Goal: Navigation & Orientation: Find specific page/section

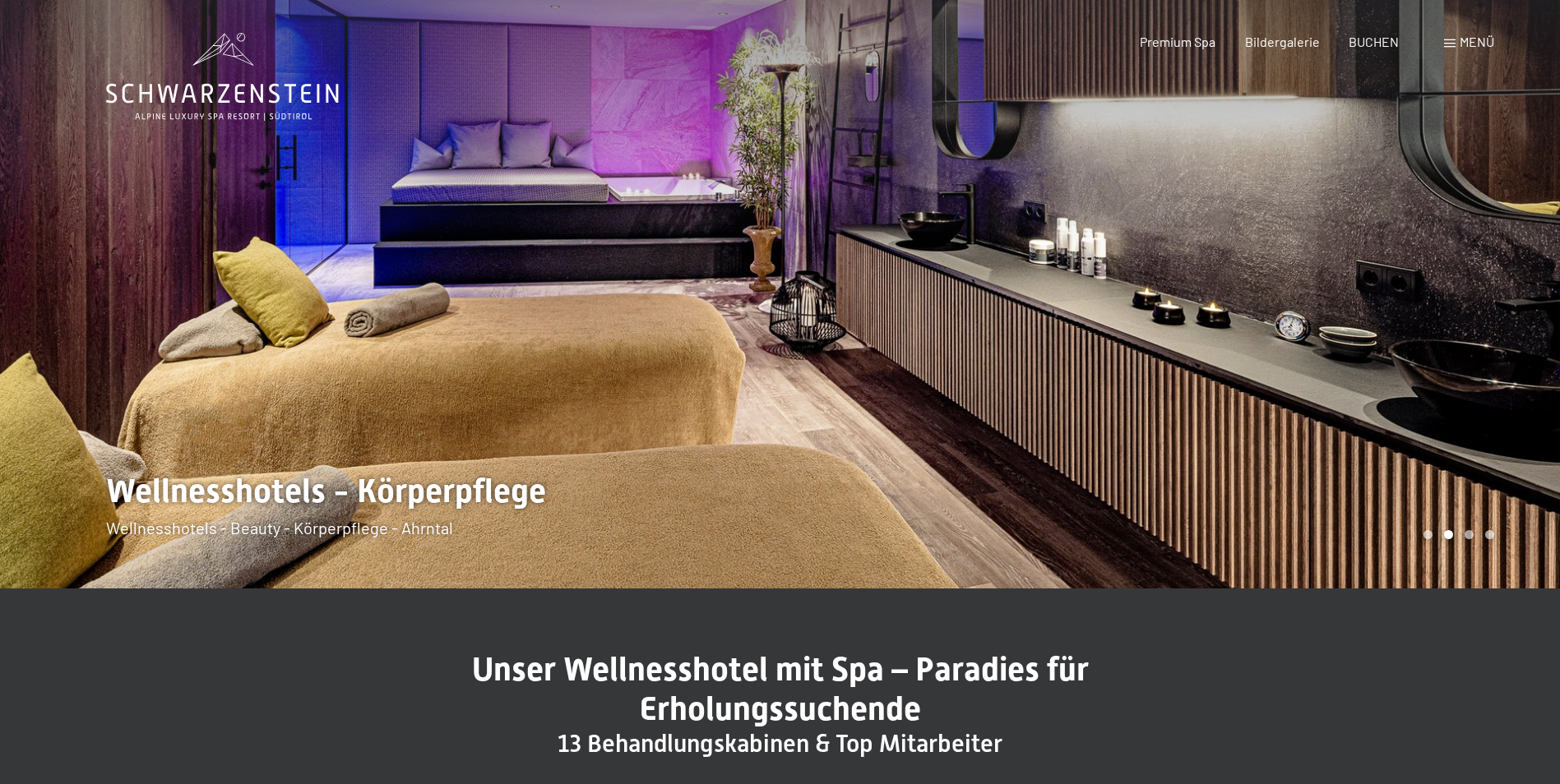
click at [1382, 359] on div at bounding box center [1170, 294] width 780 height 589
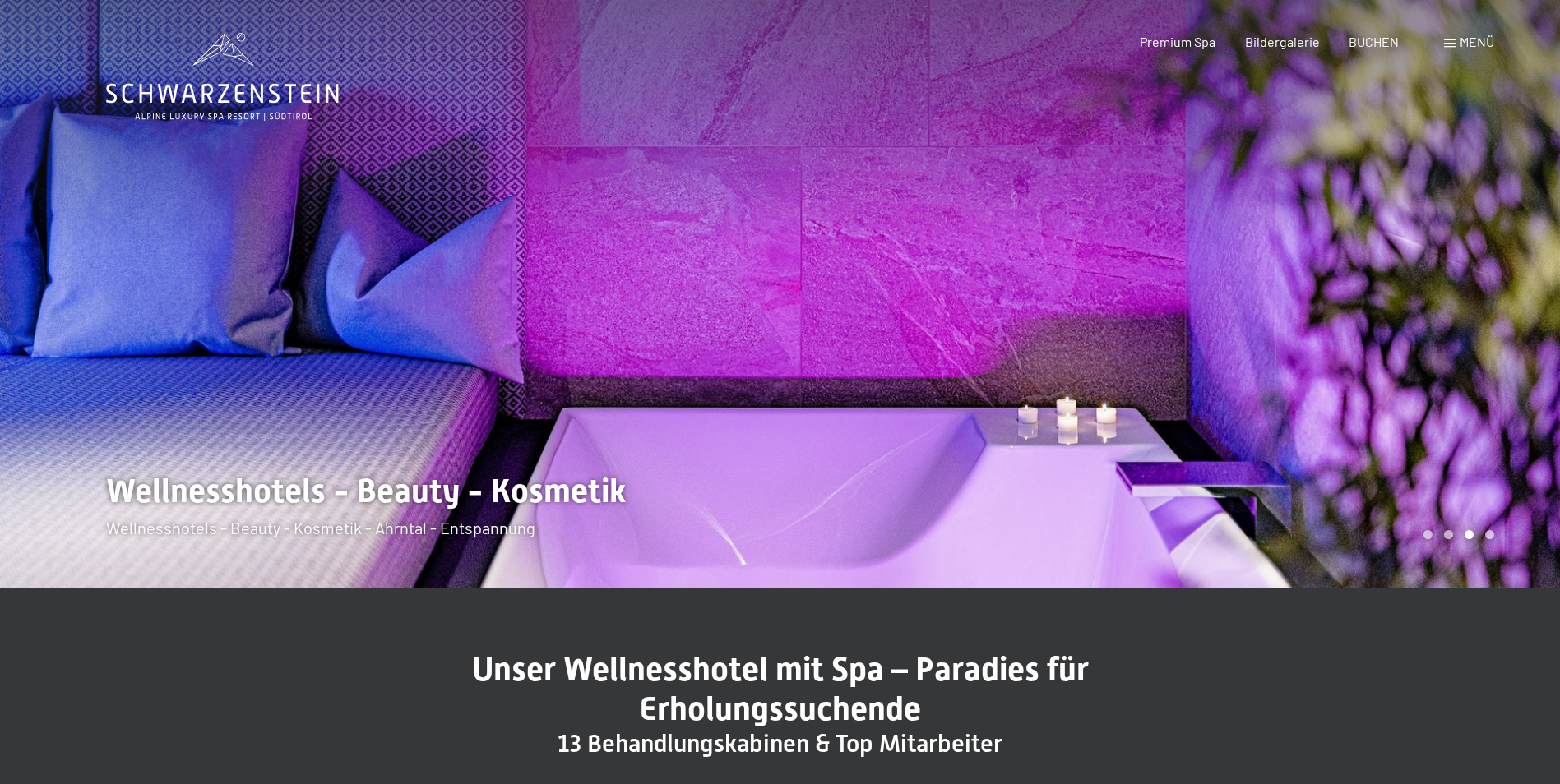
click at [1382, 359] on div at bounding box center [1170, 294] width 780 height 589
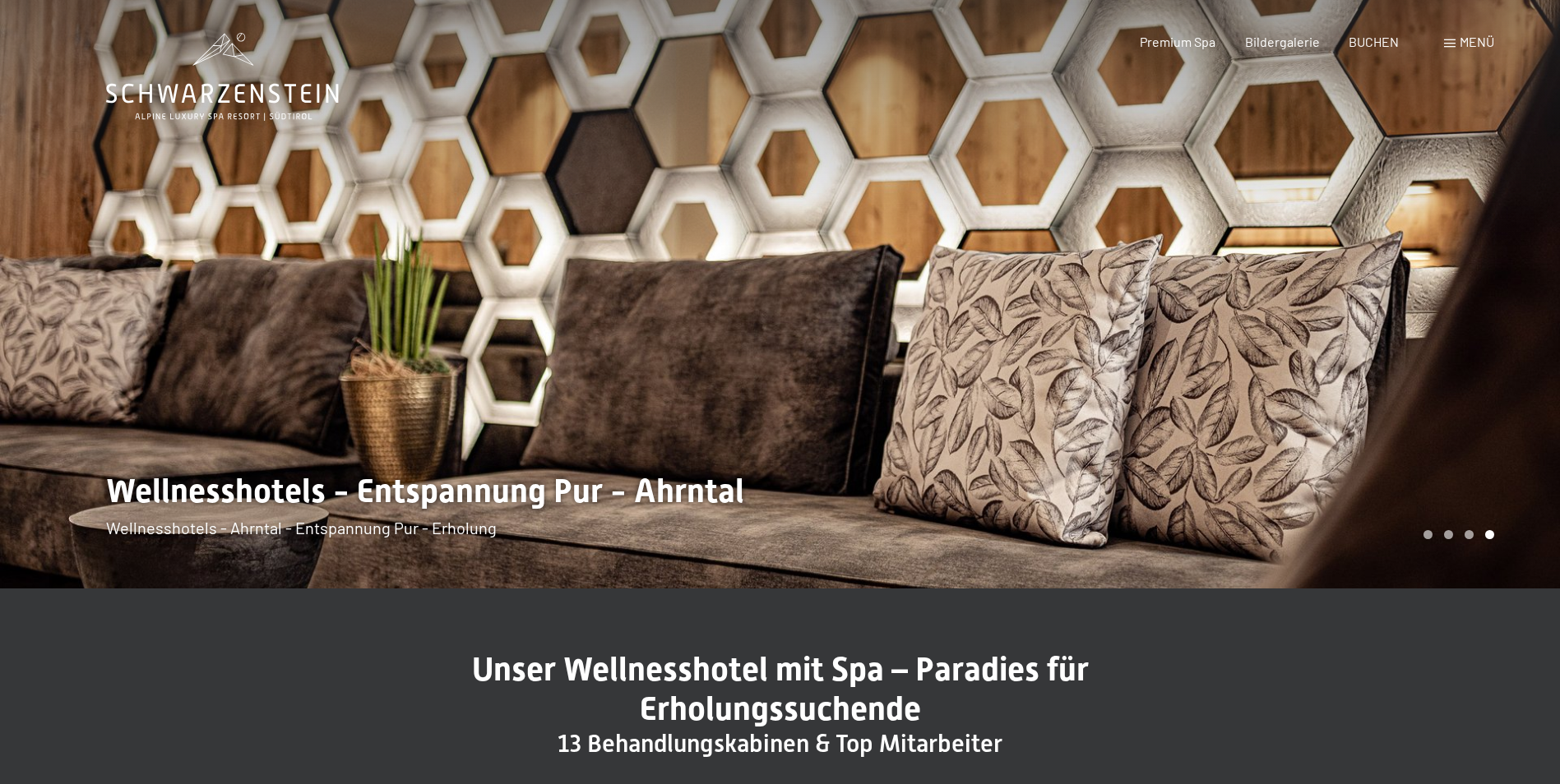
click at [1382, 359] on div at bounding box center [1170, 294] width 780 height 589
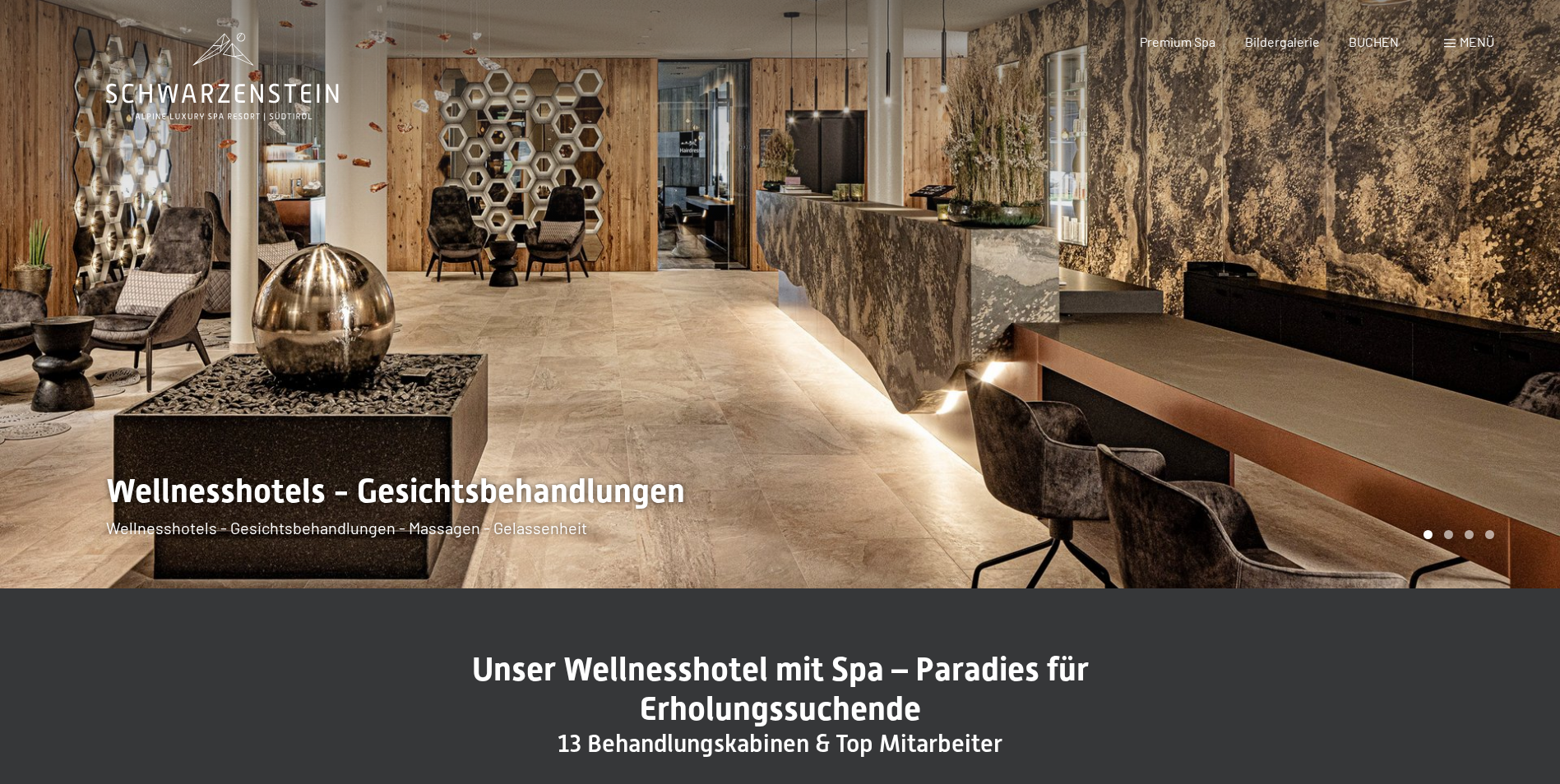
click at [1382, 359] on div at bounding box center [1170, 294] width 780 height 589
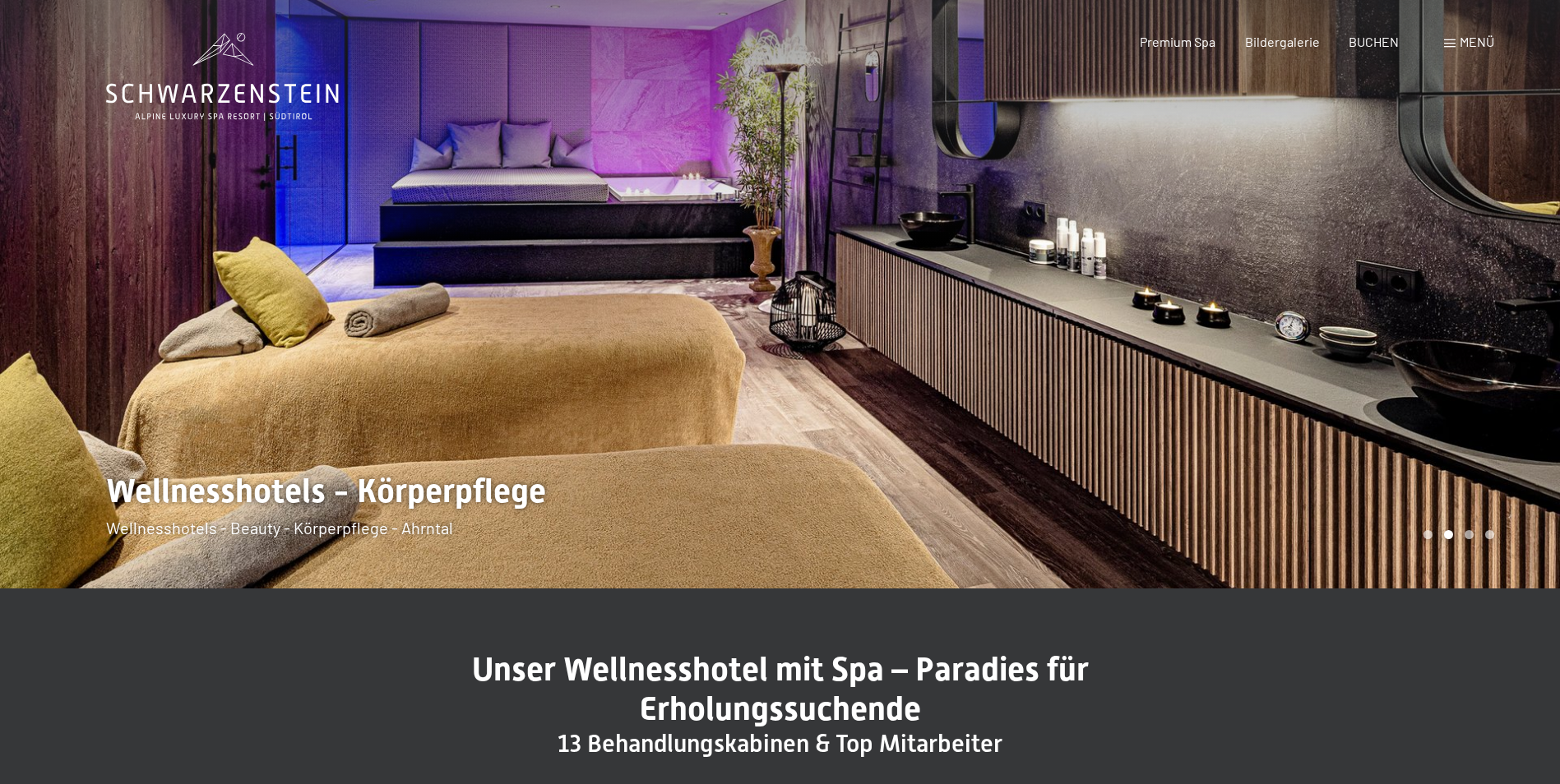
click at [1382, 359] on div at bounding box center [1170, 294] width 780 height 589
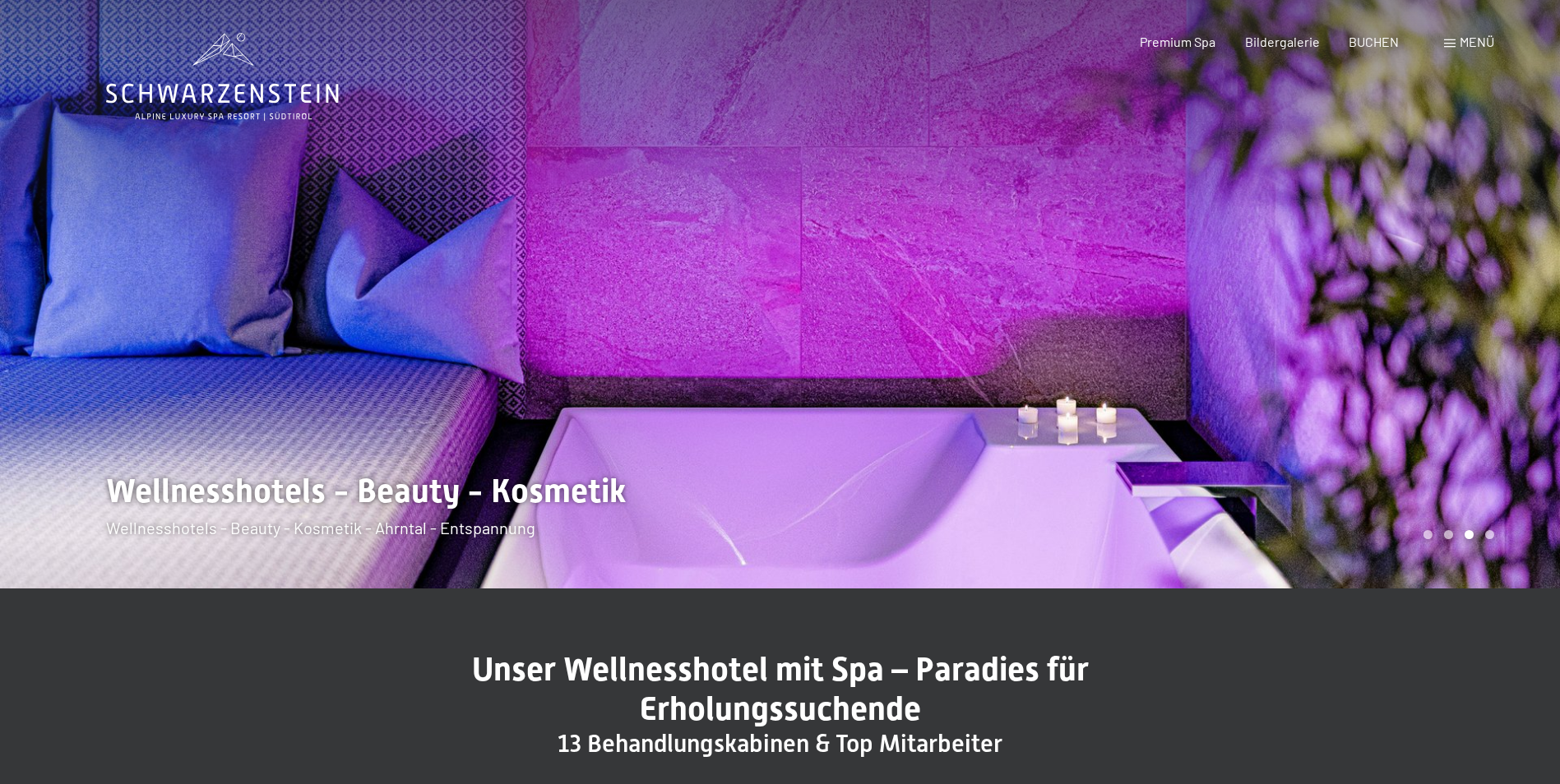
click at [1382, 359] on div at bounding box center [1170, 294] width 780 height 589
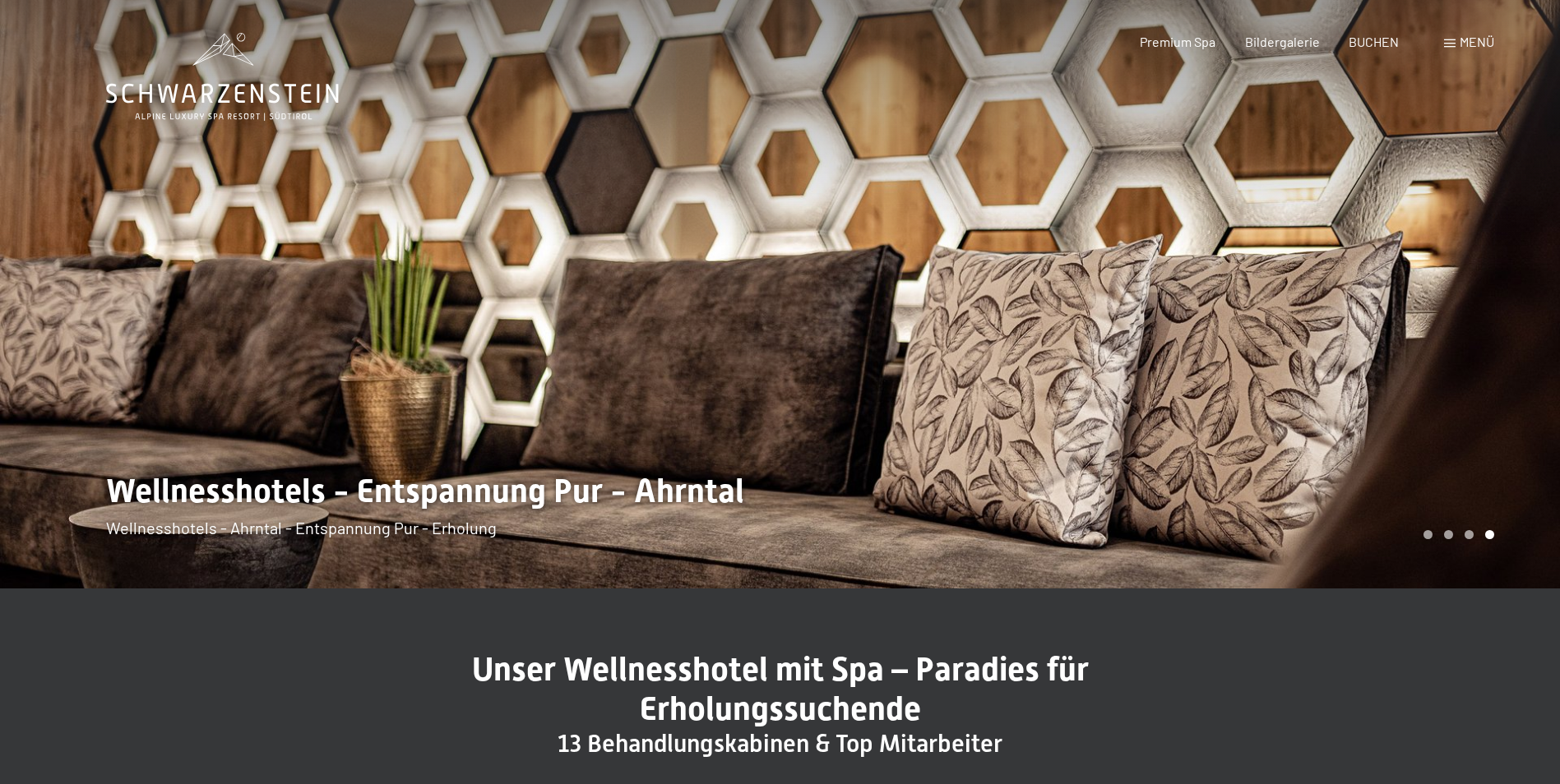
click at [1382, 359] on div at bounding box center [1170, 294] width 780 height 589
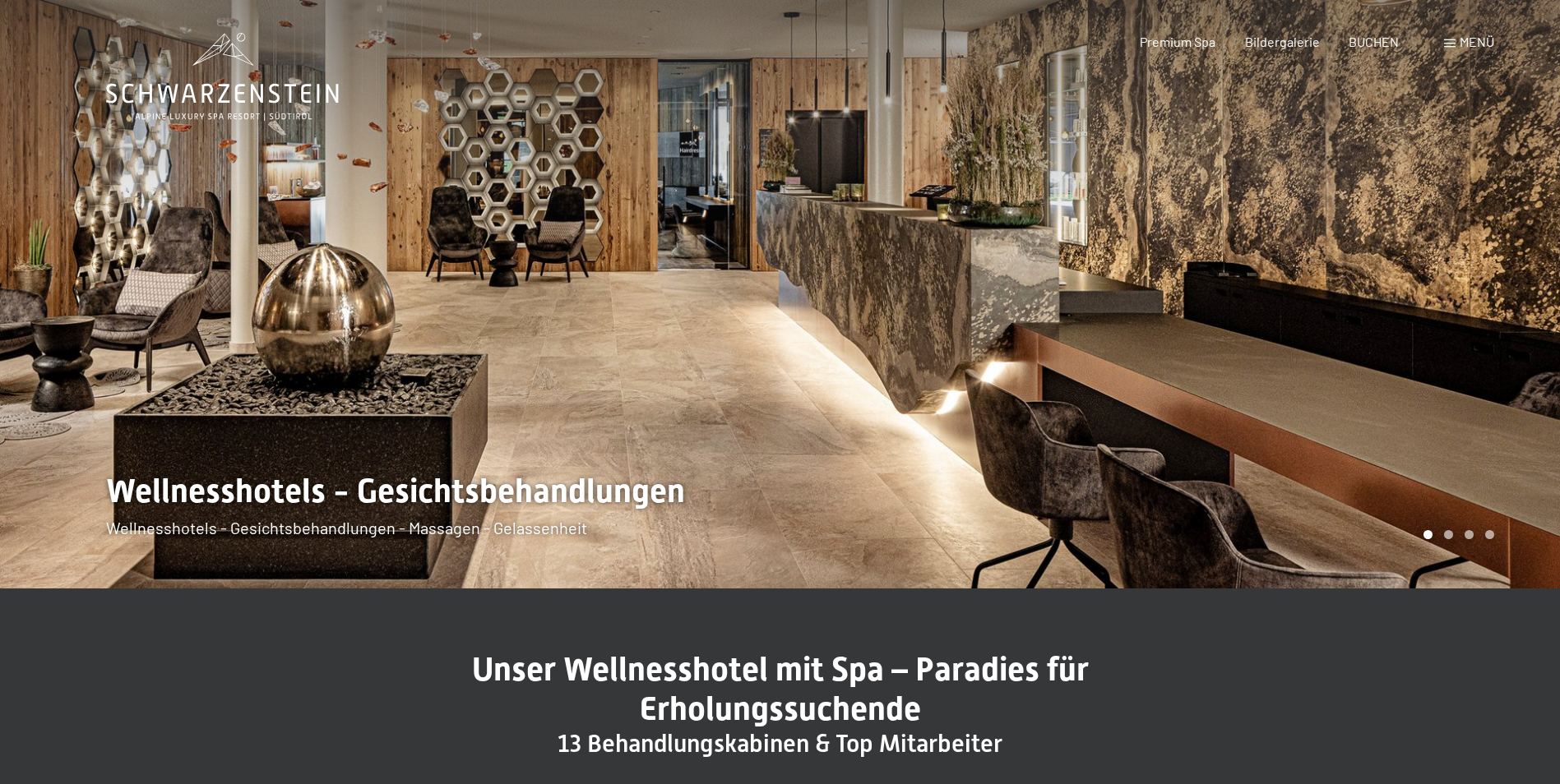
click at [1382, 359] on div at bounding box center [1170, 294] width 780 height 589
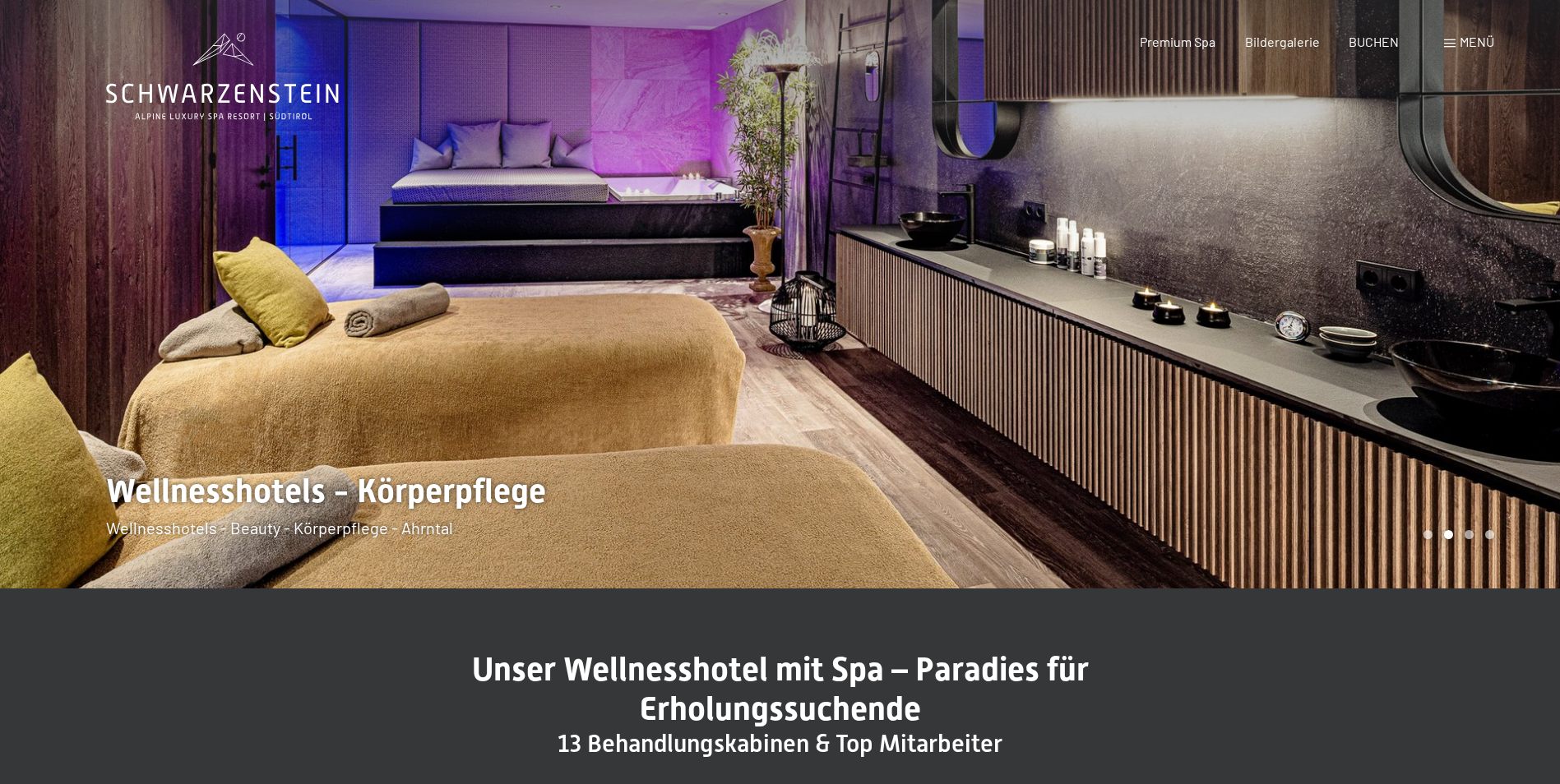
click at [1382, 359] on div at bounding box center [1170, 294] width 780 height 589
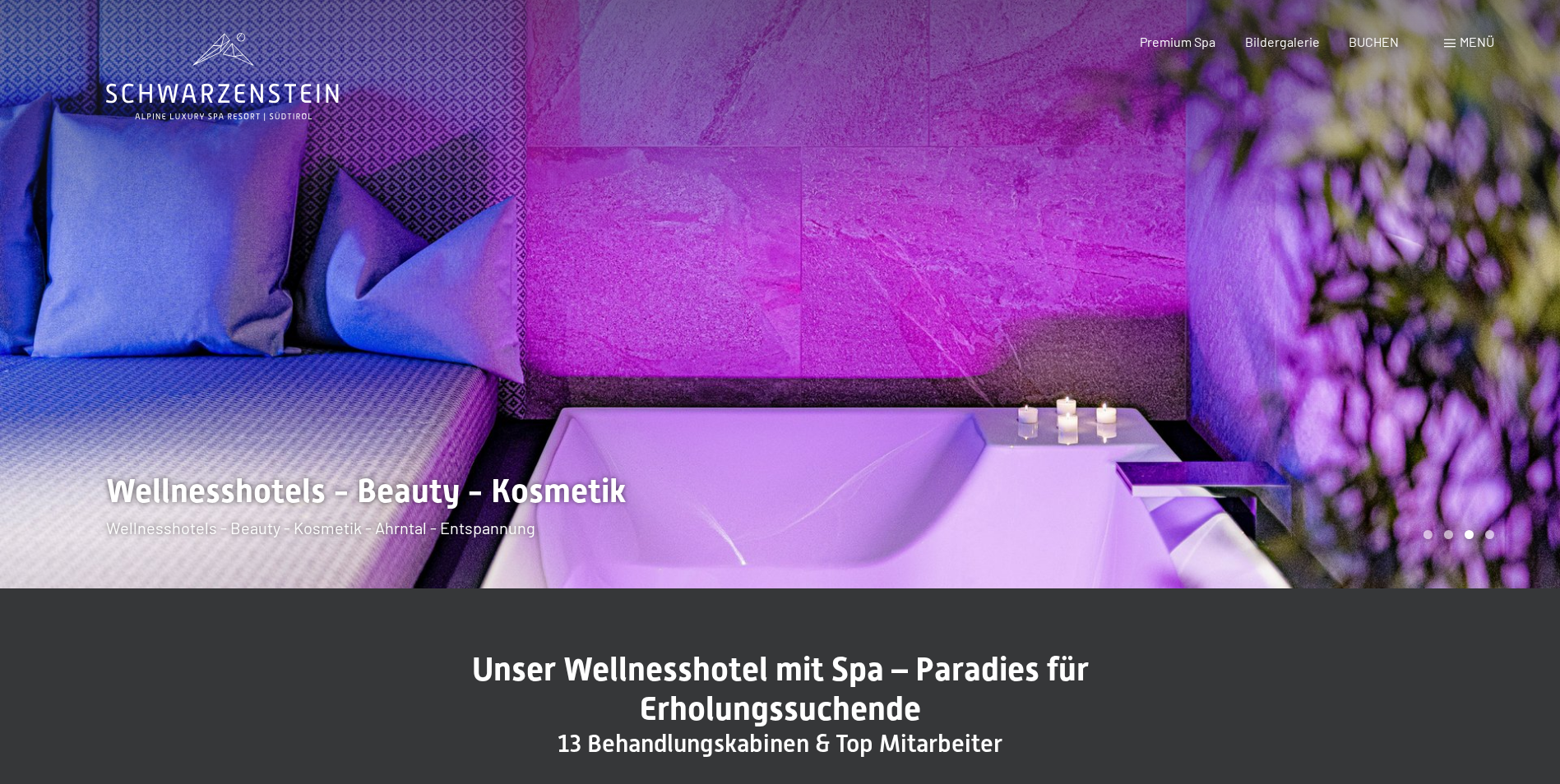
click at [1382, 359] on div at bounding box center [1170, 294] width 780 height 589
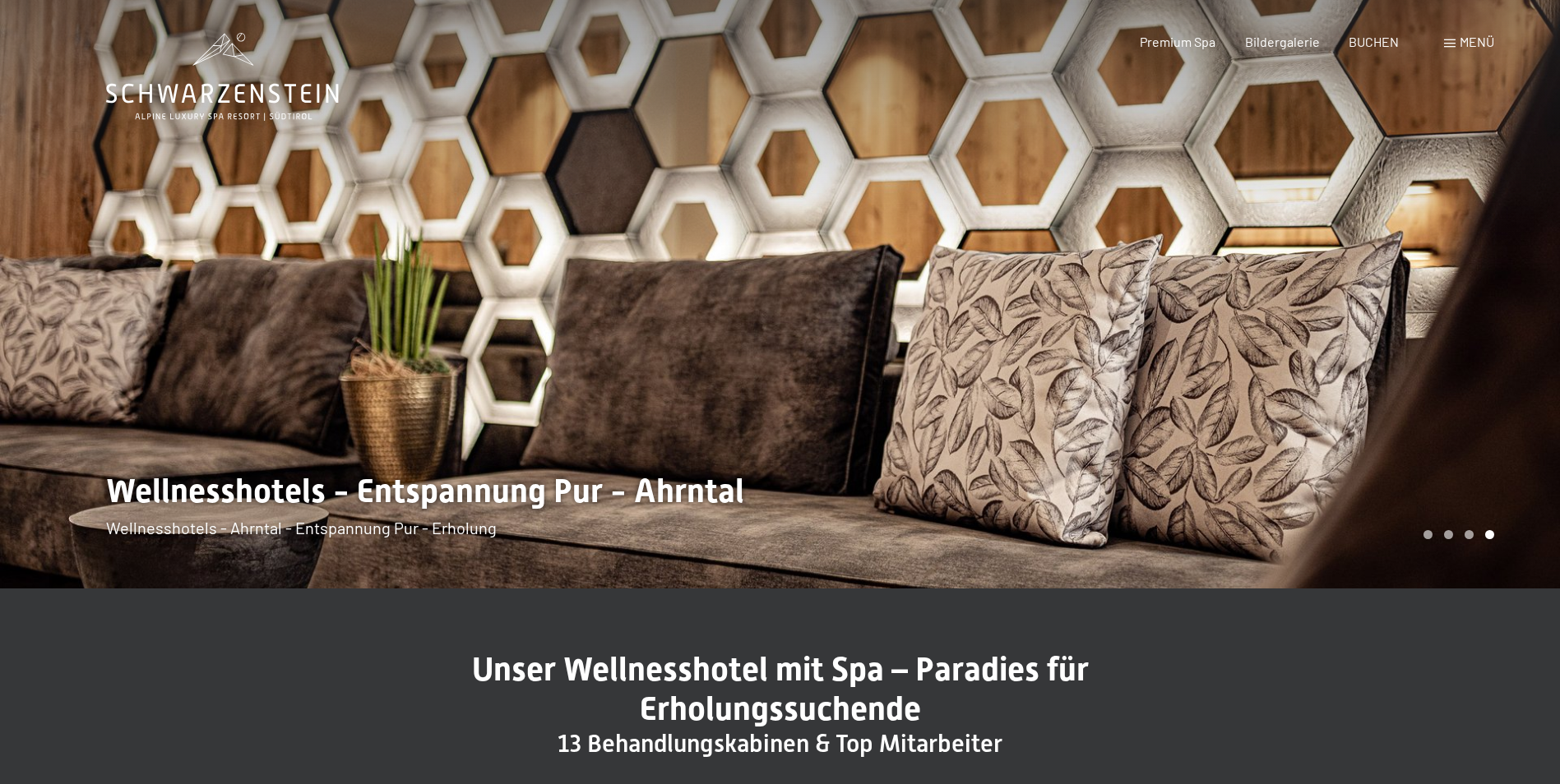
click at [1382, 359] on div at bounding box center [1170, 294] width 780 height 589
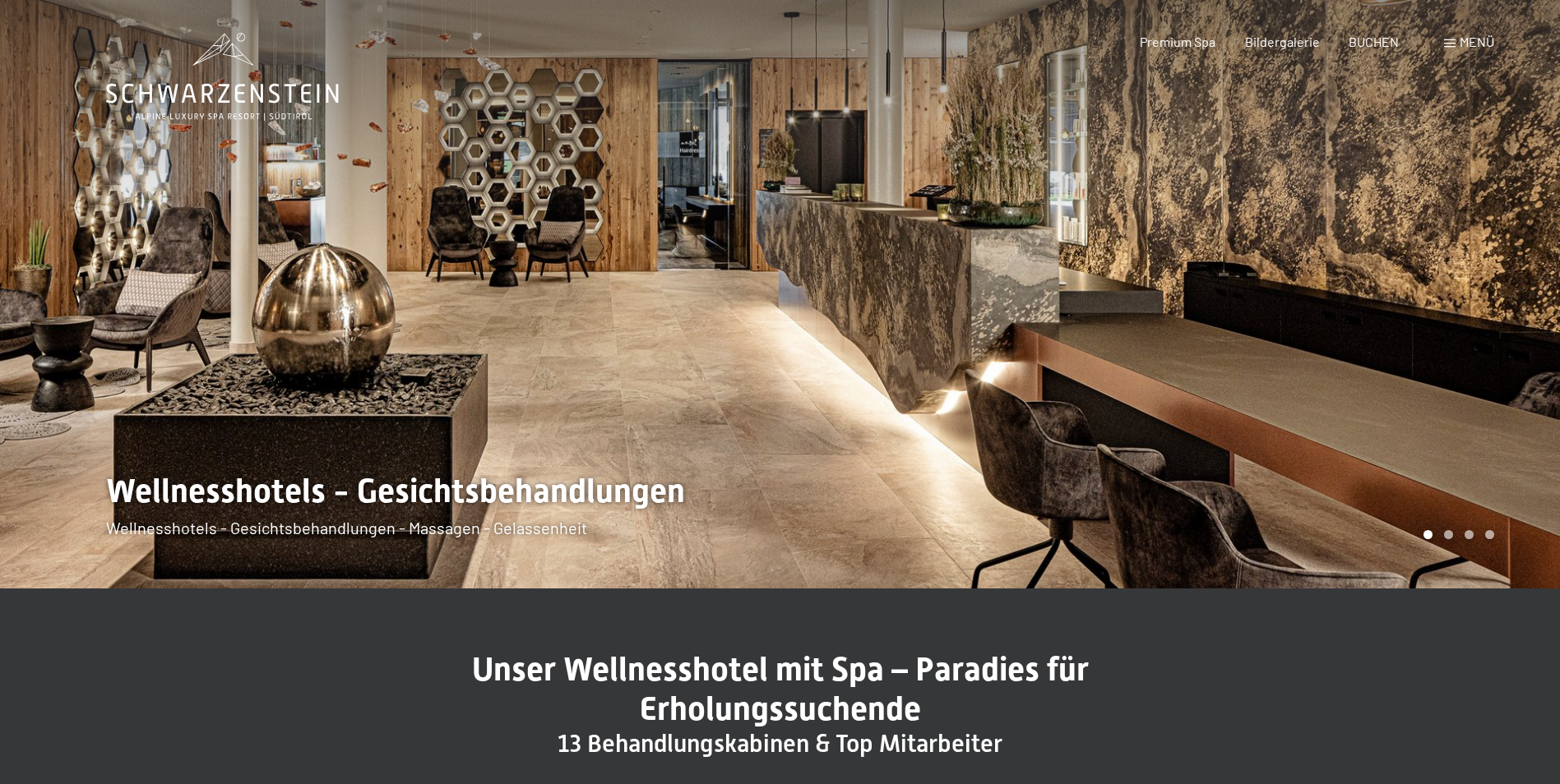
click at [1382, 359] on div at bounding box center [1170, 294] width 780 height 589
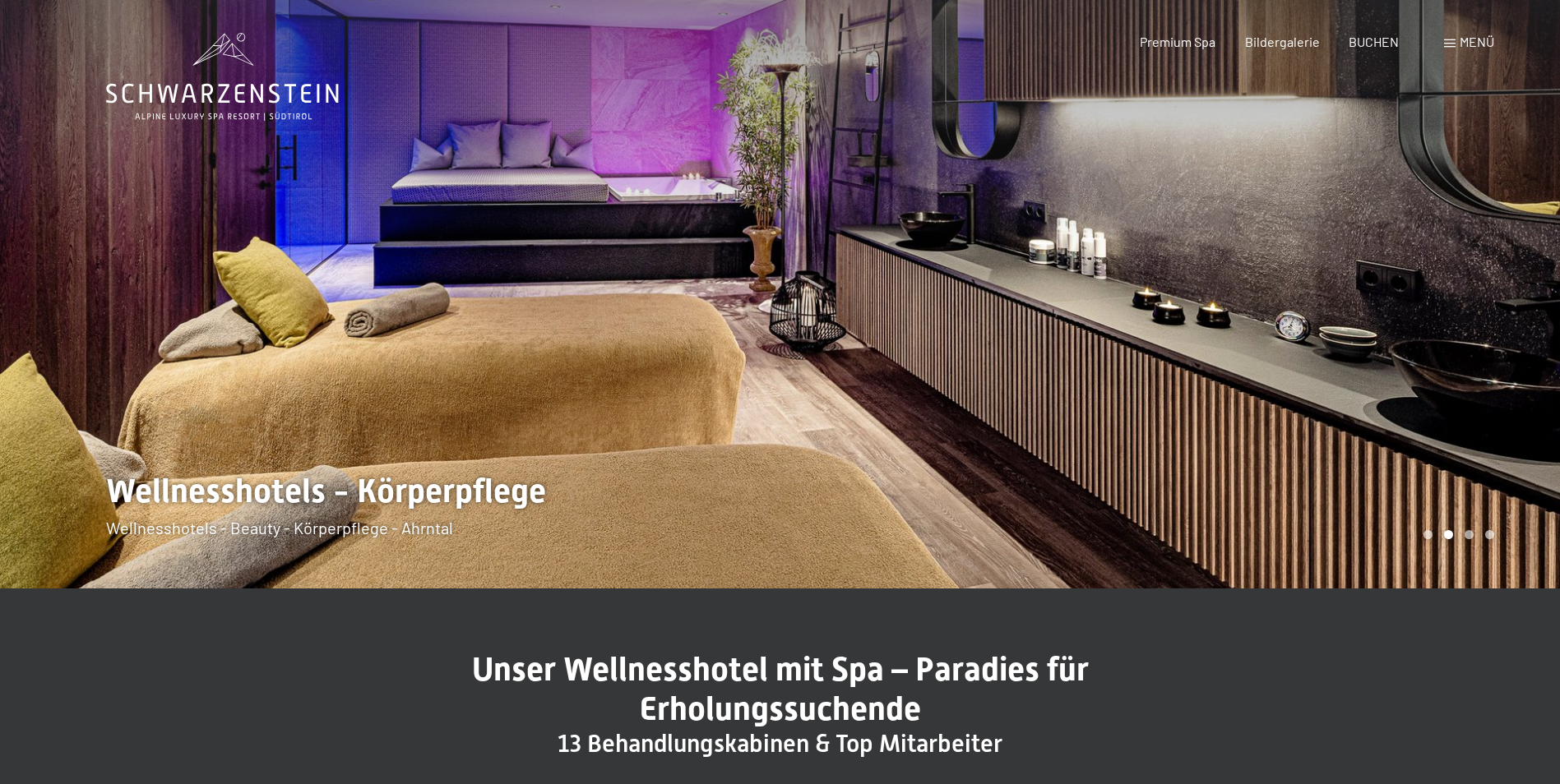
click at [1382, 359] on div at bounding box center [1170, 294] width 780 height 589
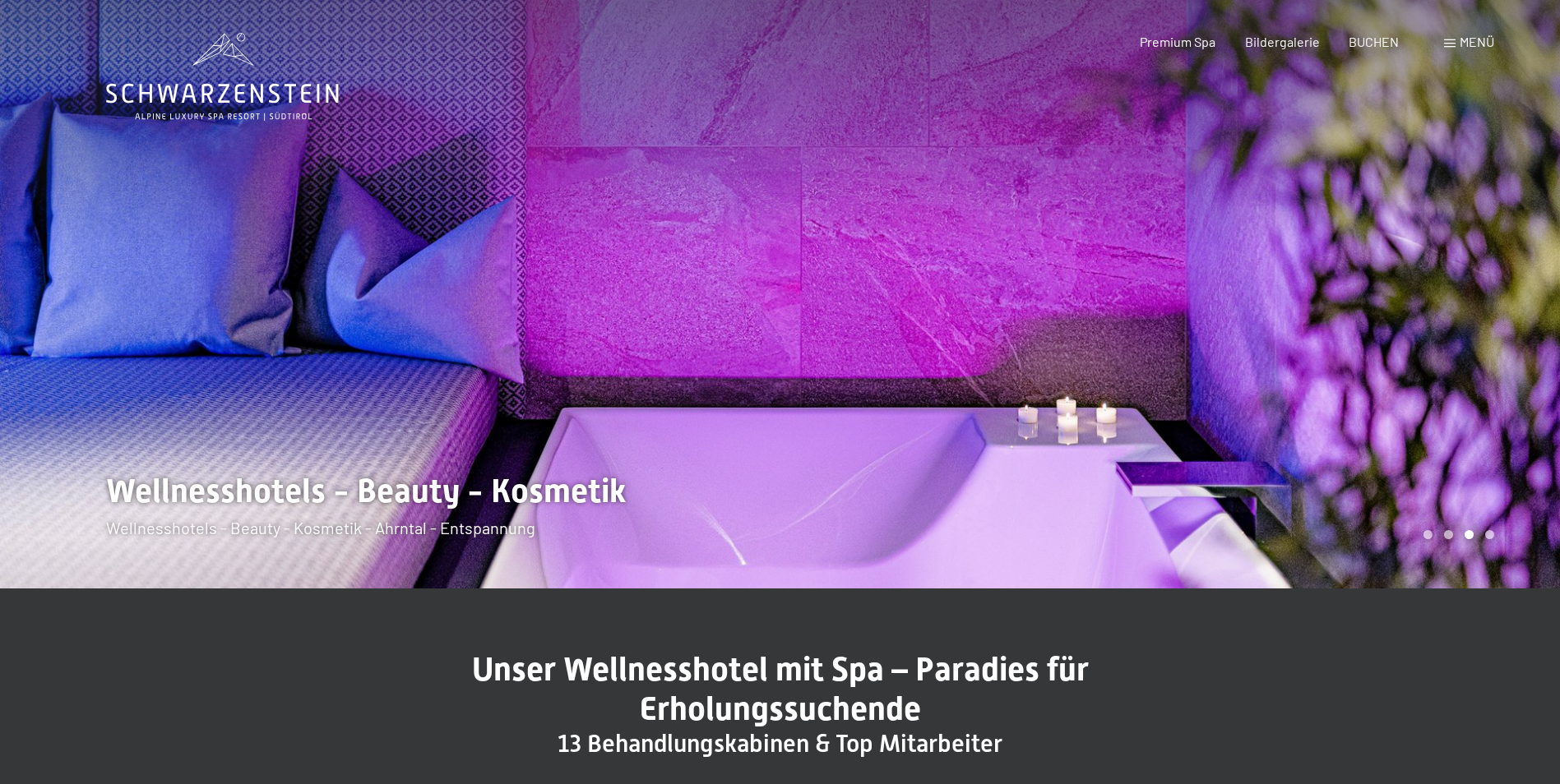
click at [1382, 359] on div at bounding box center [1170, 294] width 780 height 589
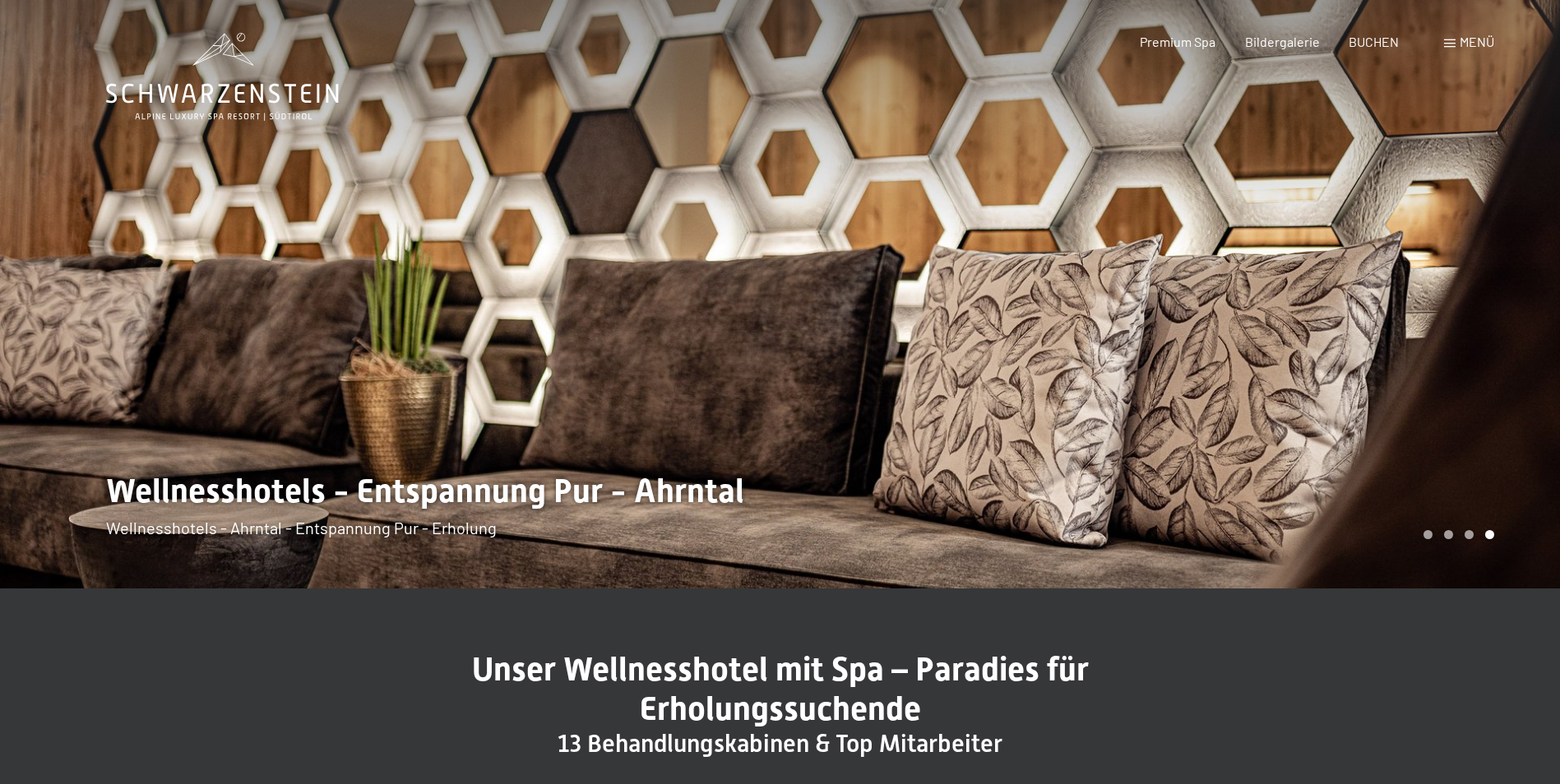
click at [1382, 359] on div at bounding box center [1170, 294] width 780 height 589
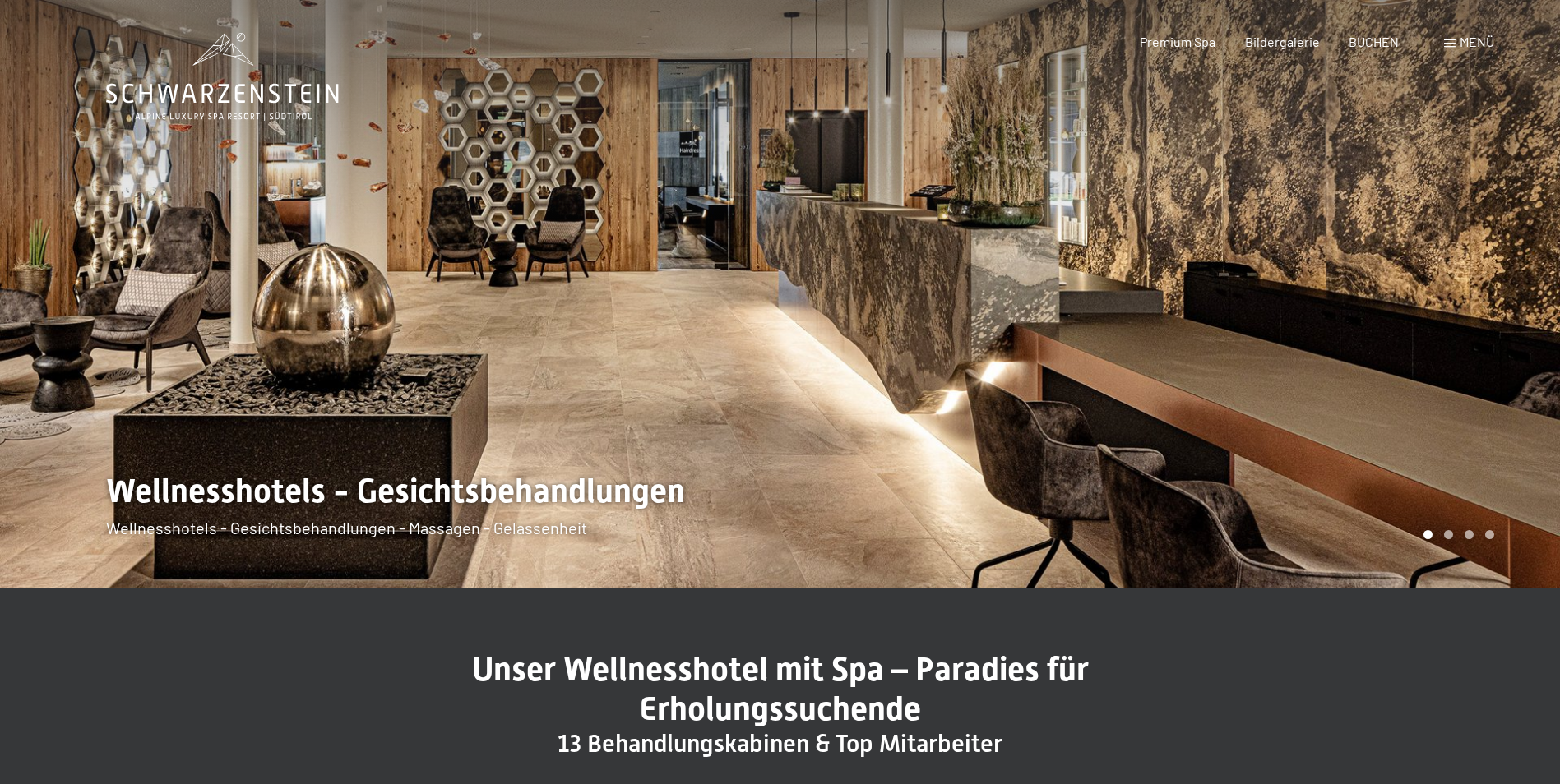
click at [1382, 359] on div at bounding box center [1170, 294] width 780 height 589
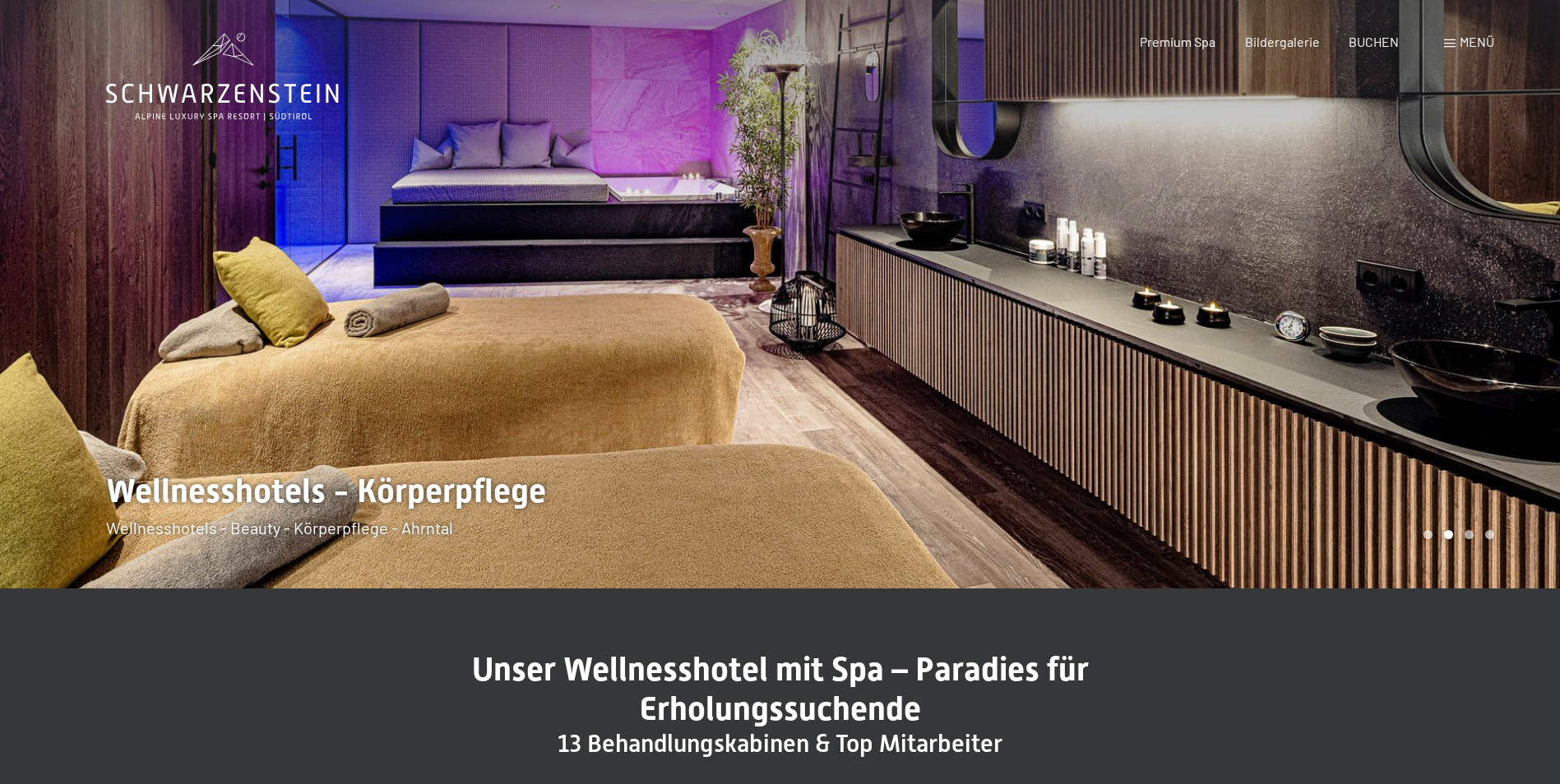
click at [1382, 359] on div at bounding box center [1170, 294] width 780 height 589
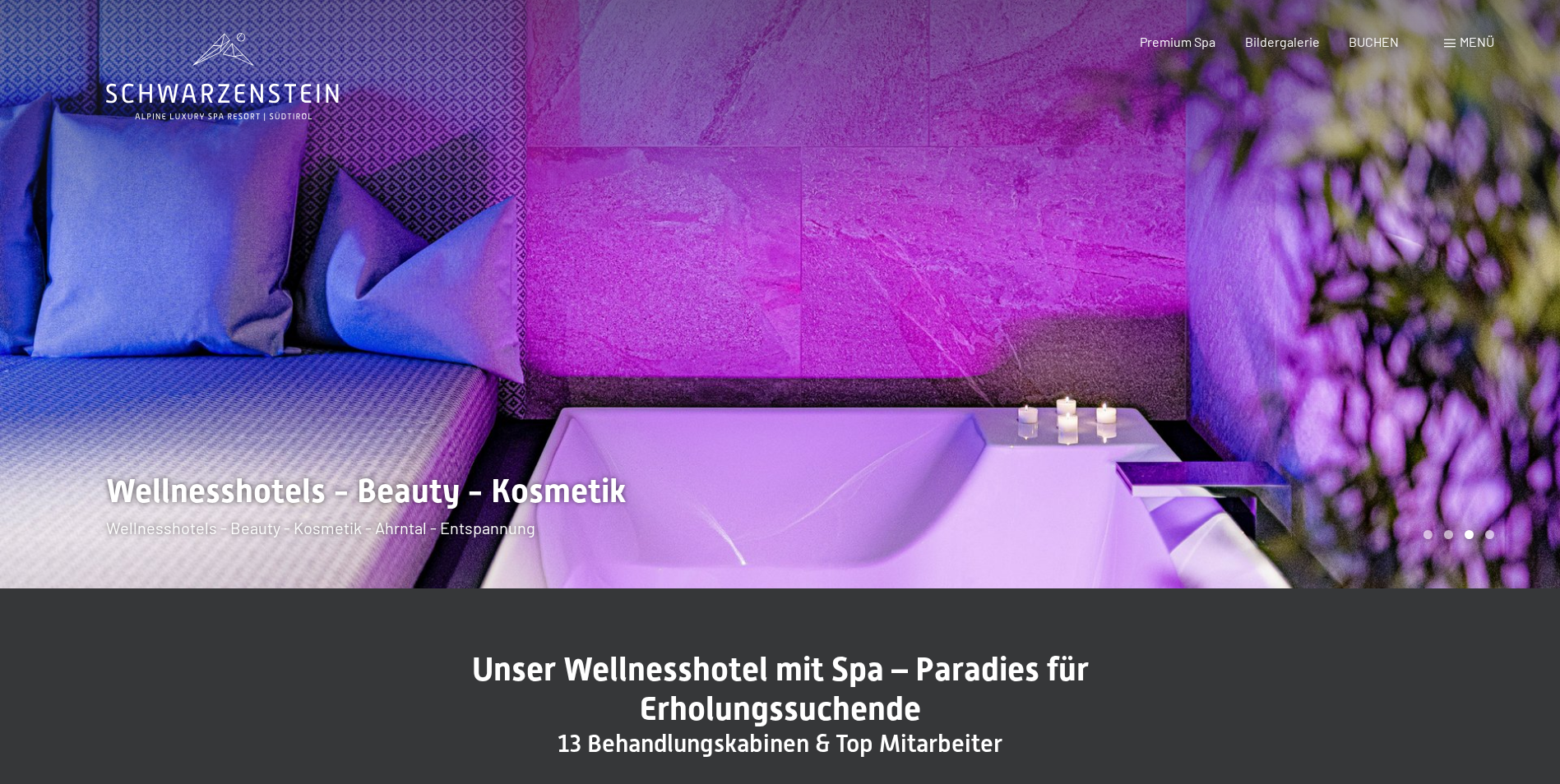
click at [1382, 359] on div at bounding box center [1170, 294] width 780 height 589
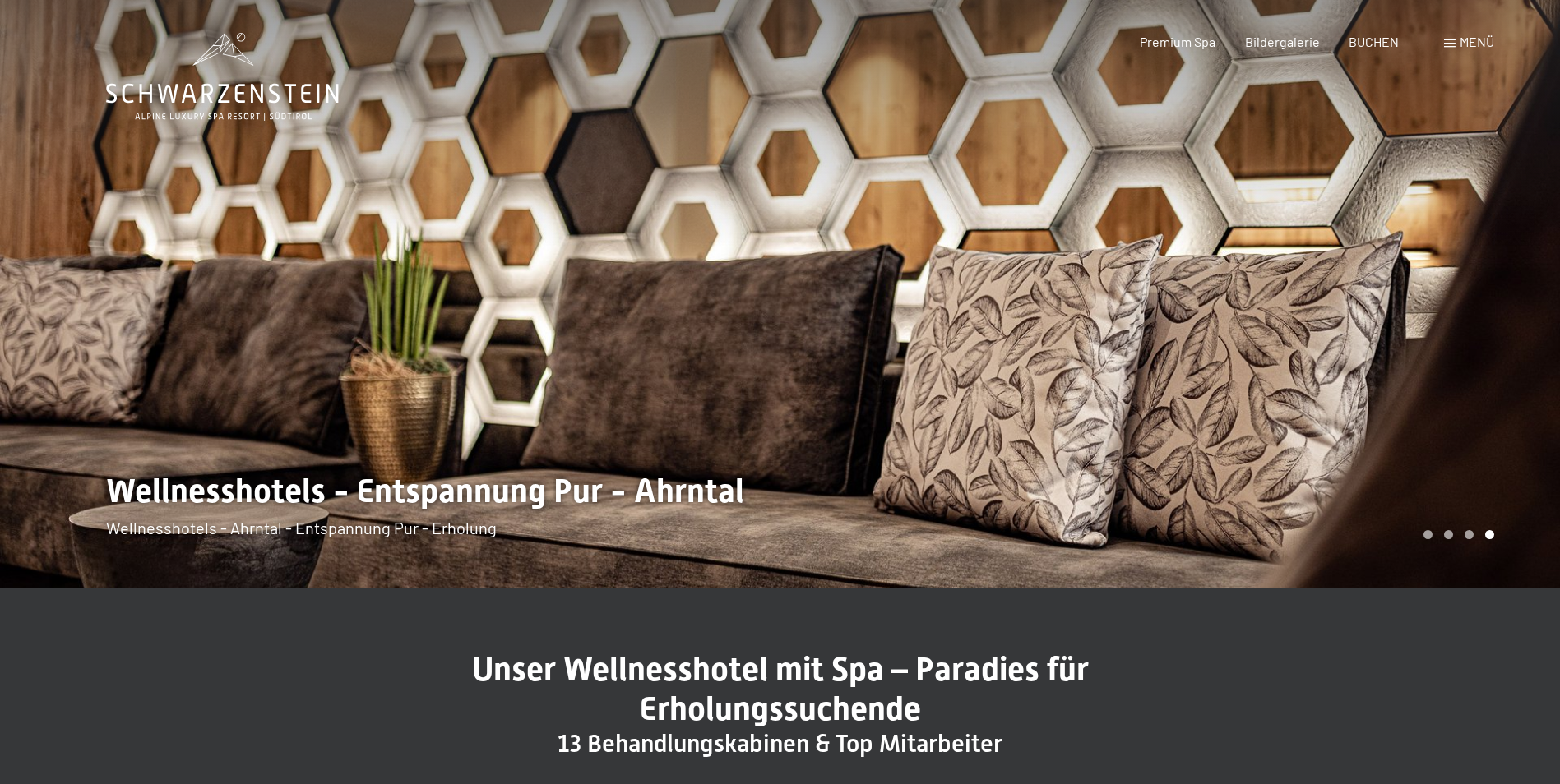
click at [1382, 359] on div at bounding box center [1170, 294] width 780 height 589
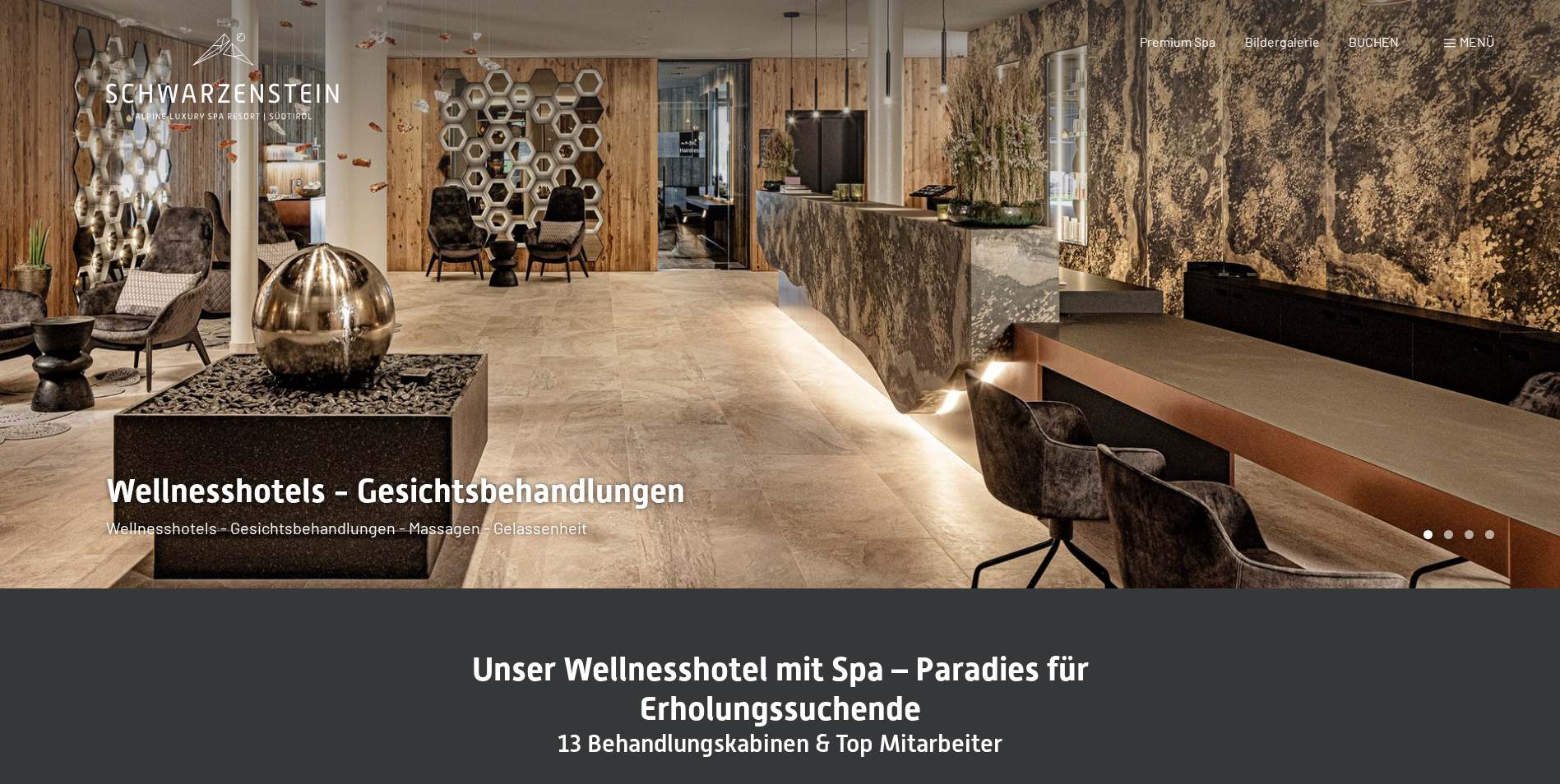
click at [1382, 359] on div at bounding box center [1170, 294] width 780 height 589
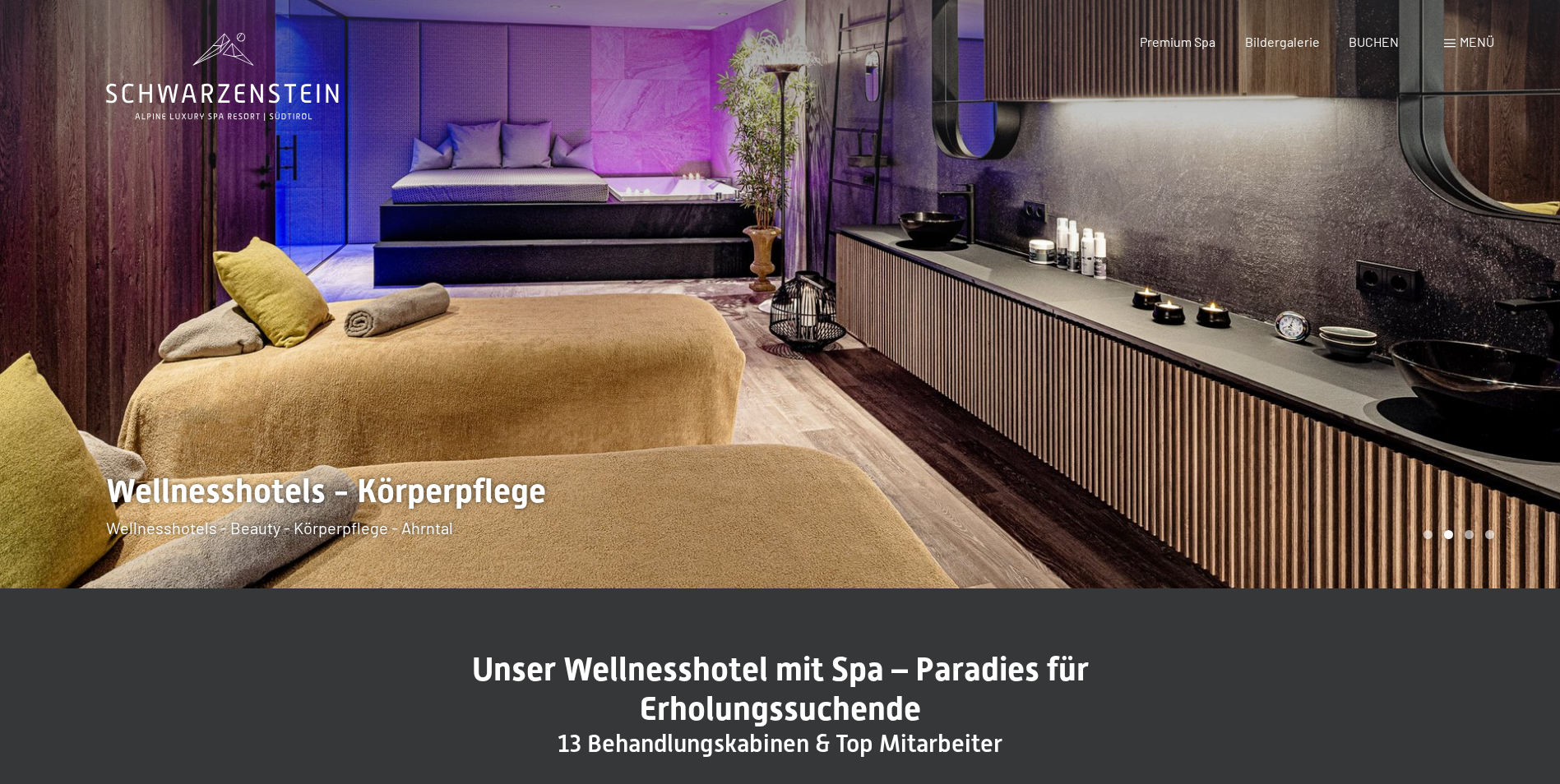
click at [1382, 359] on div at bounding box center [1170, 294] width 780 height 589
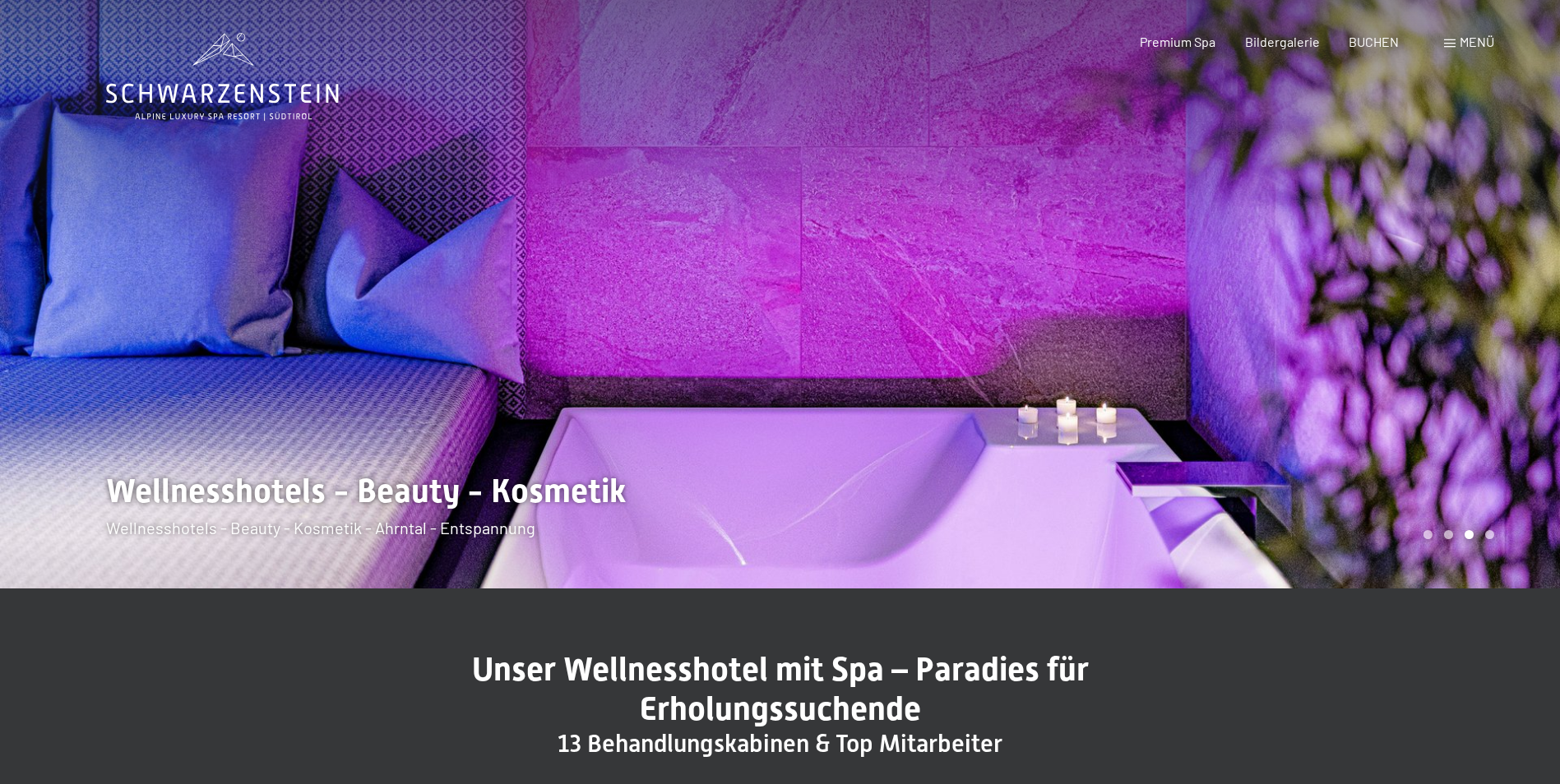
click at [1382, 359] on div at bounding box center [1170, 294] width 780 height 589
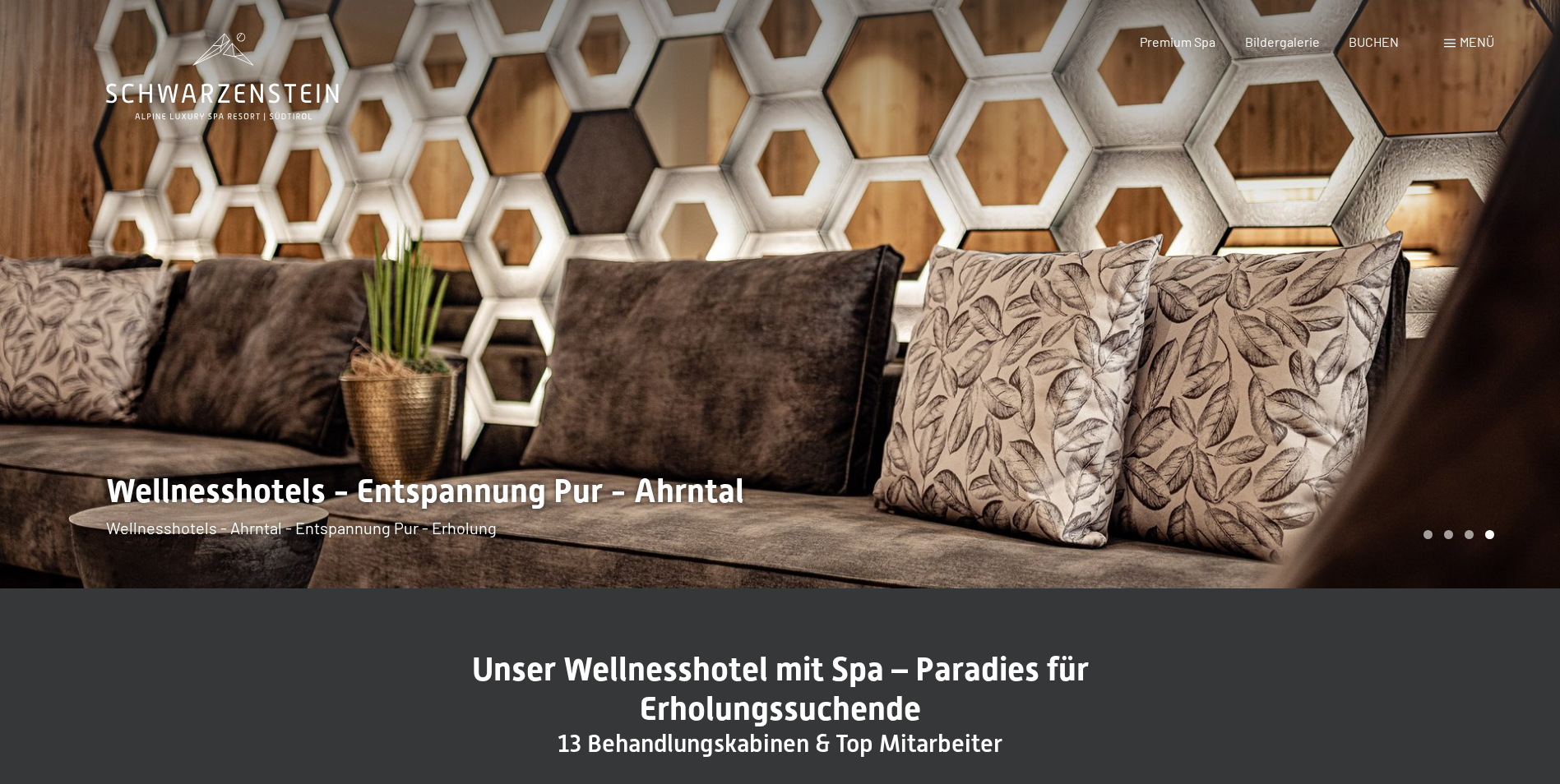
click at [1382, 359] on div at bounding box center [1170, 294] width 780 height 589
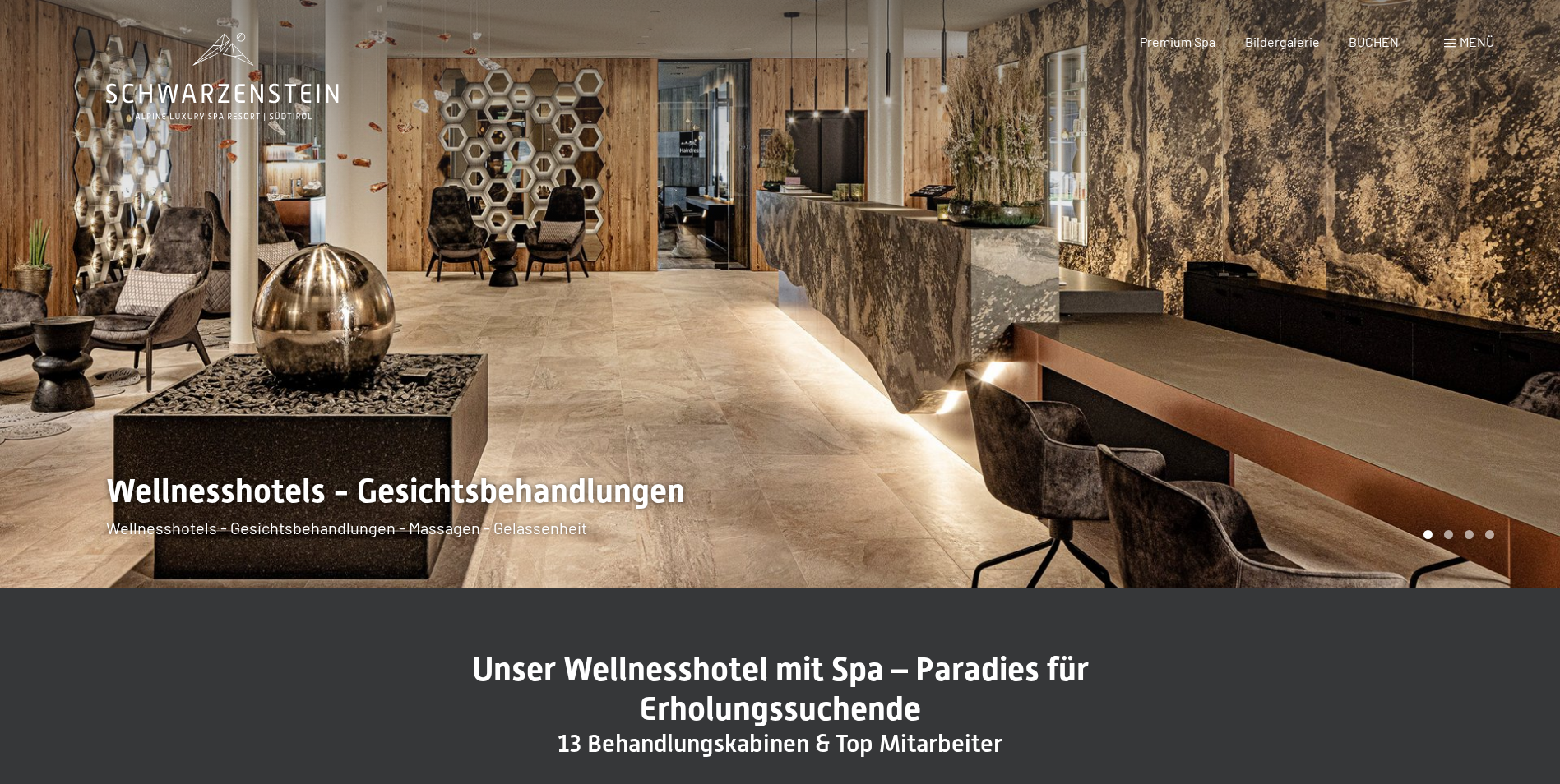
click at [1382, 359] on div at bounding box center [1170, 294] width 780 height 589
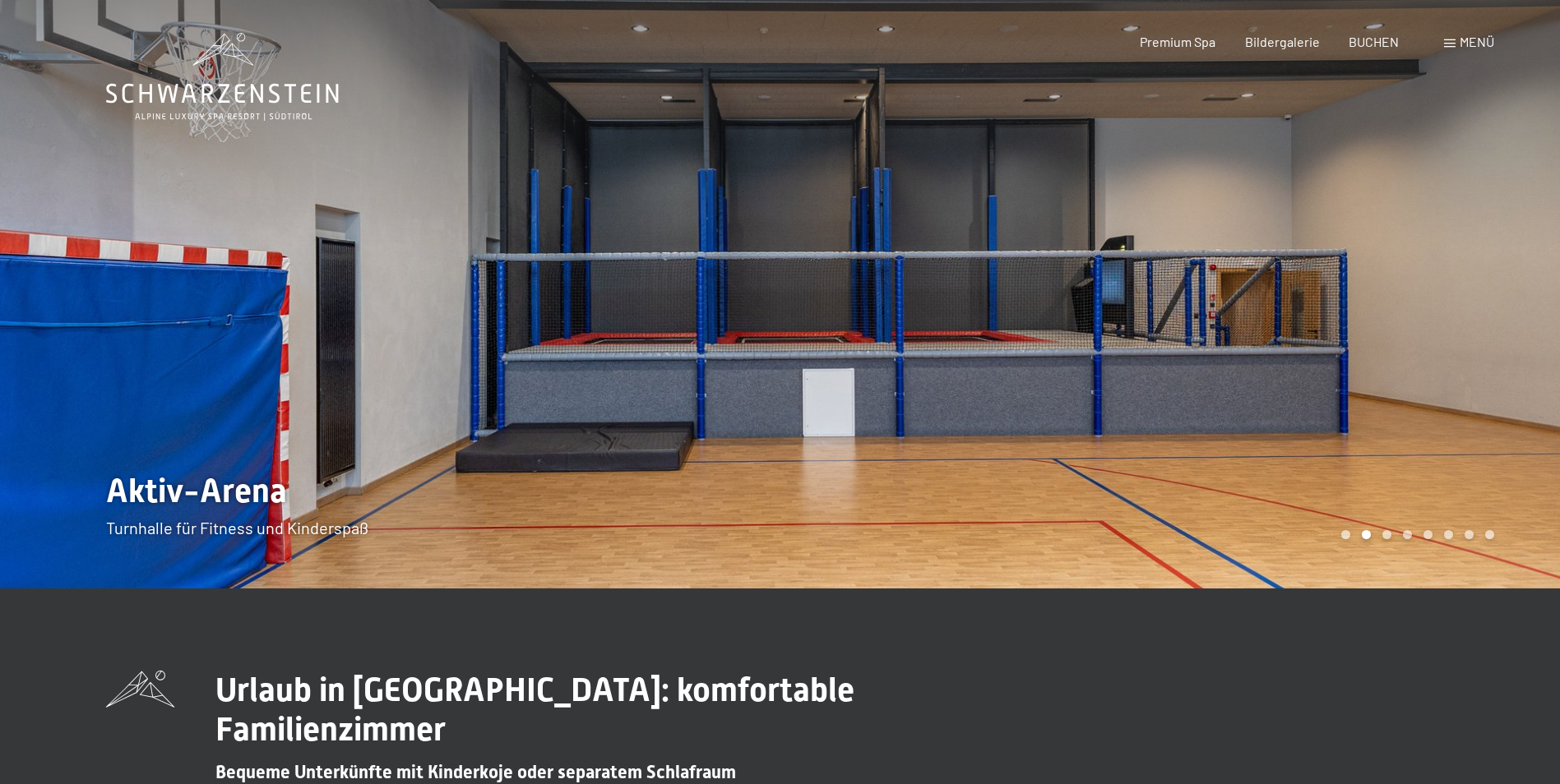
click at [248, 301] on div at bounding box center [390, 294] width 780 height 589
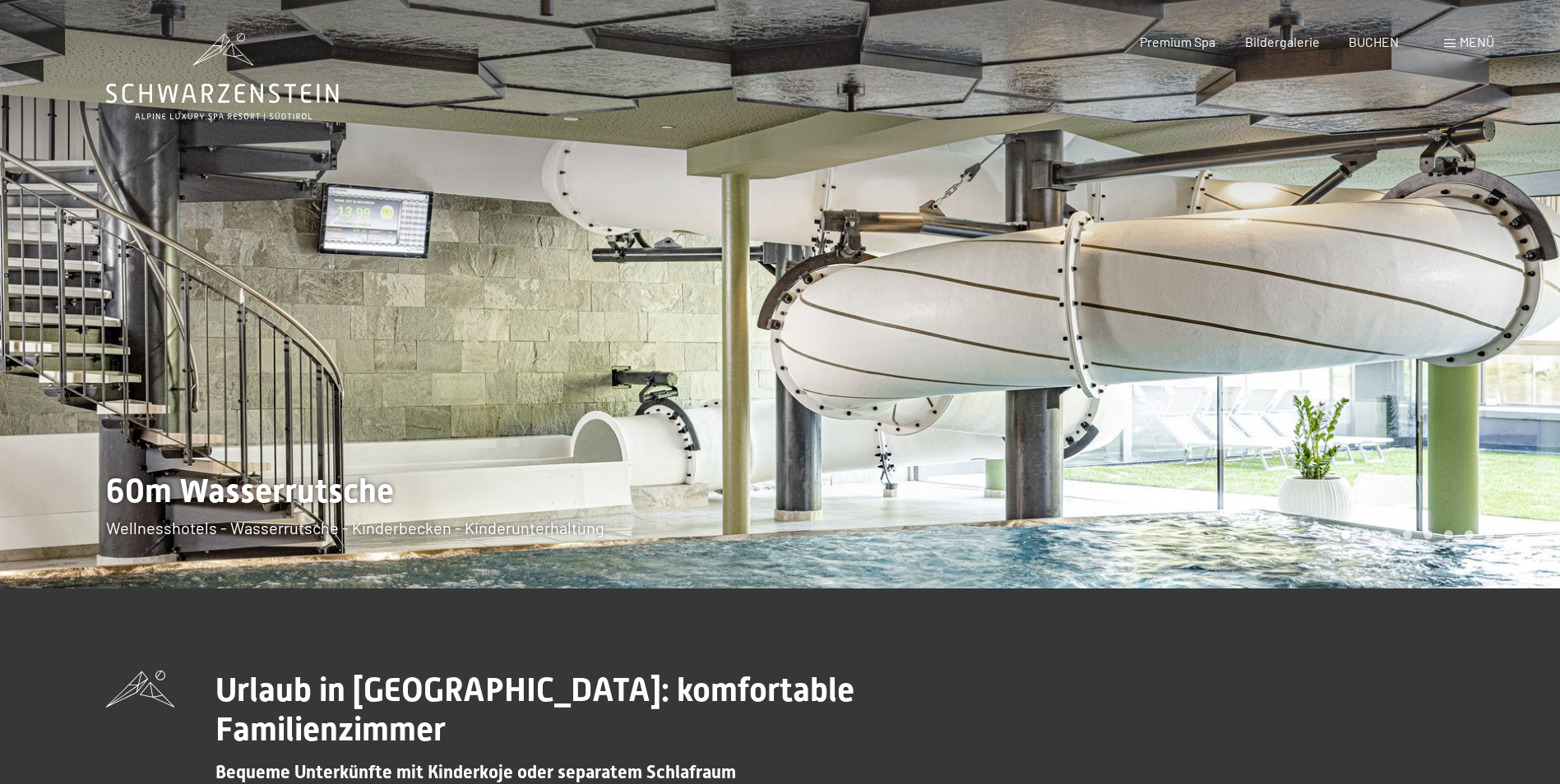
click at [1348, 375] on div at bounding box center [1170, 294] width 780 height 589
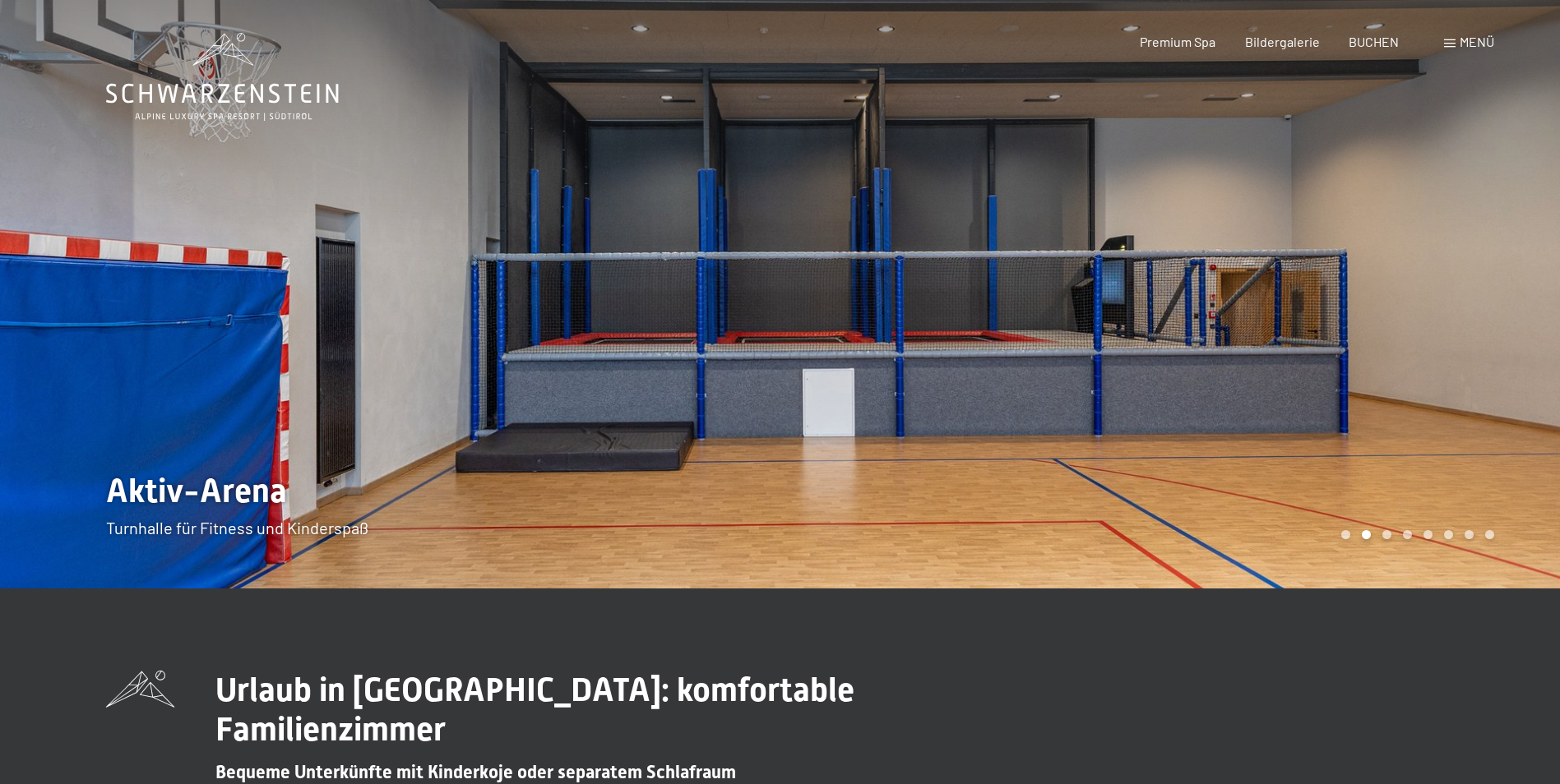
click at [1348, 375] on div at bounding box center [1170, 294] width 780 height 589
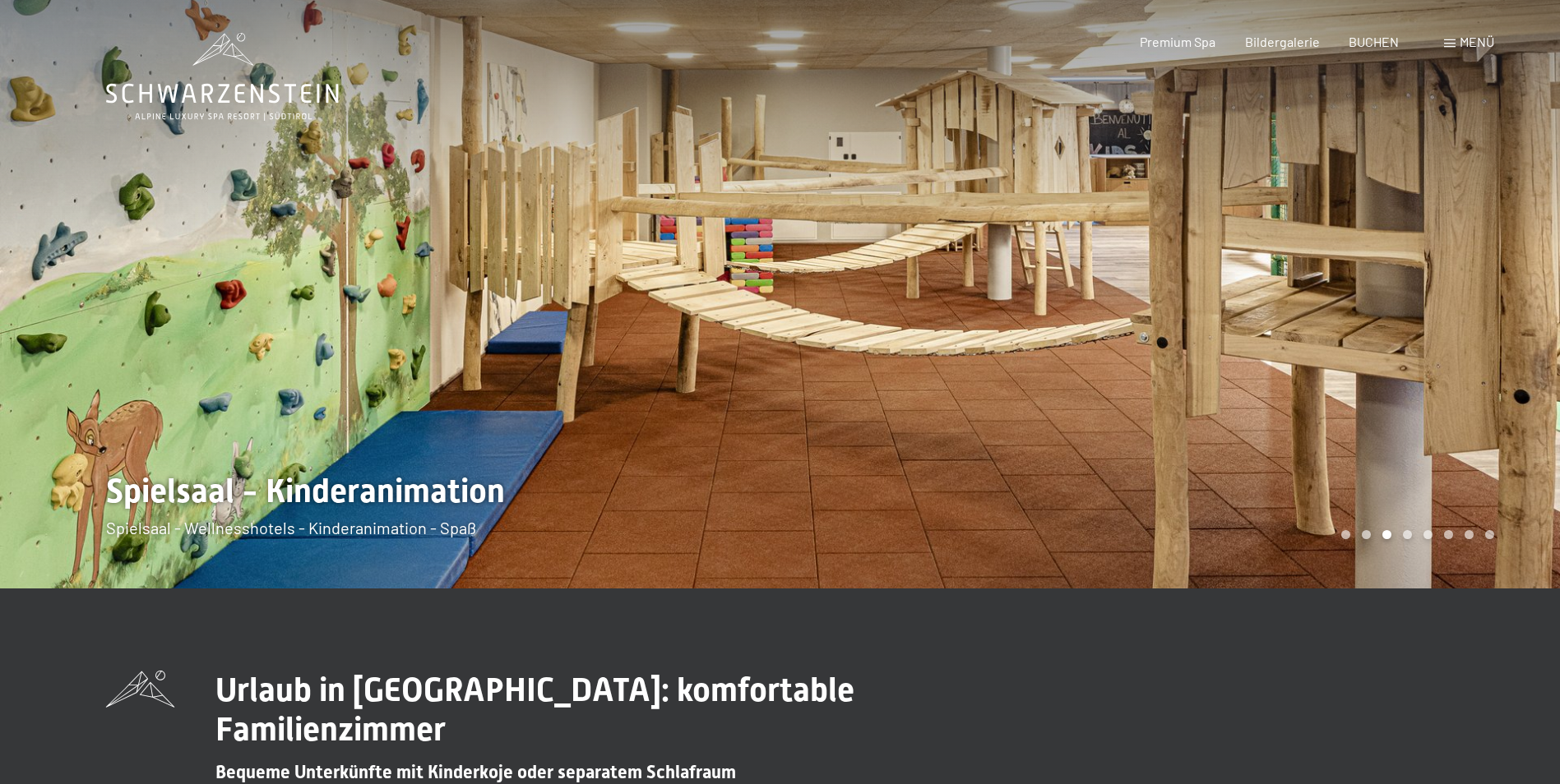
click at [1348, 375] on div at bounding box center [1170, 294] width 780 height 589
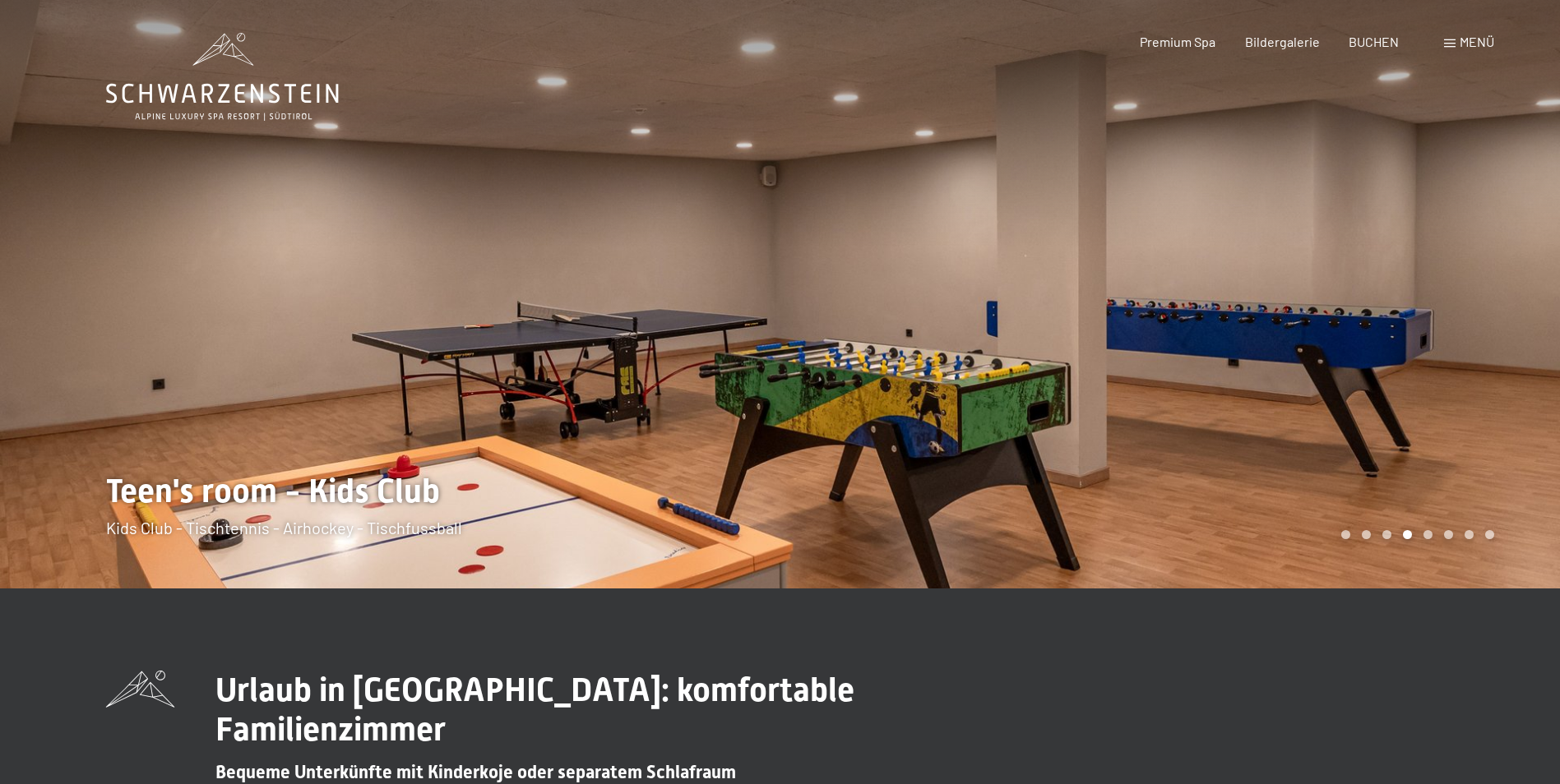
click at [1348, 375] on div at bounding box center [1170, 294] width 780 height 589
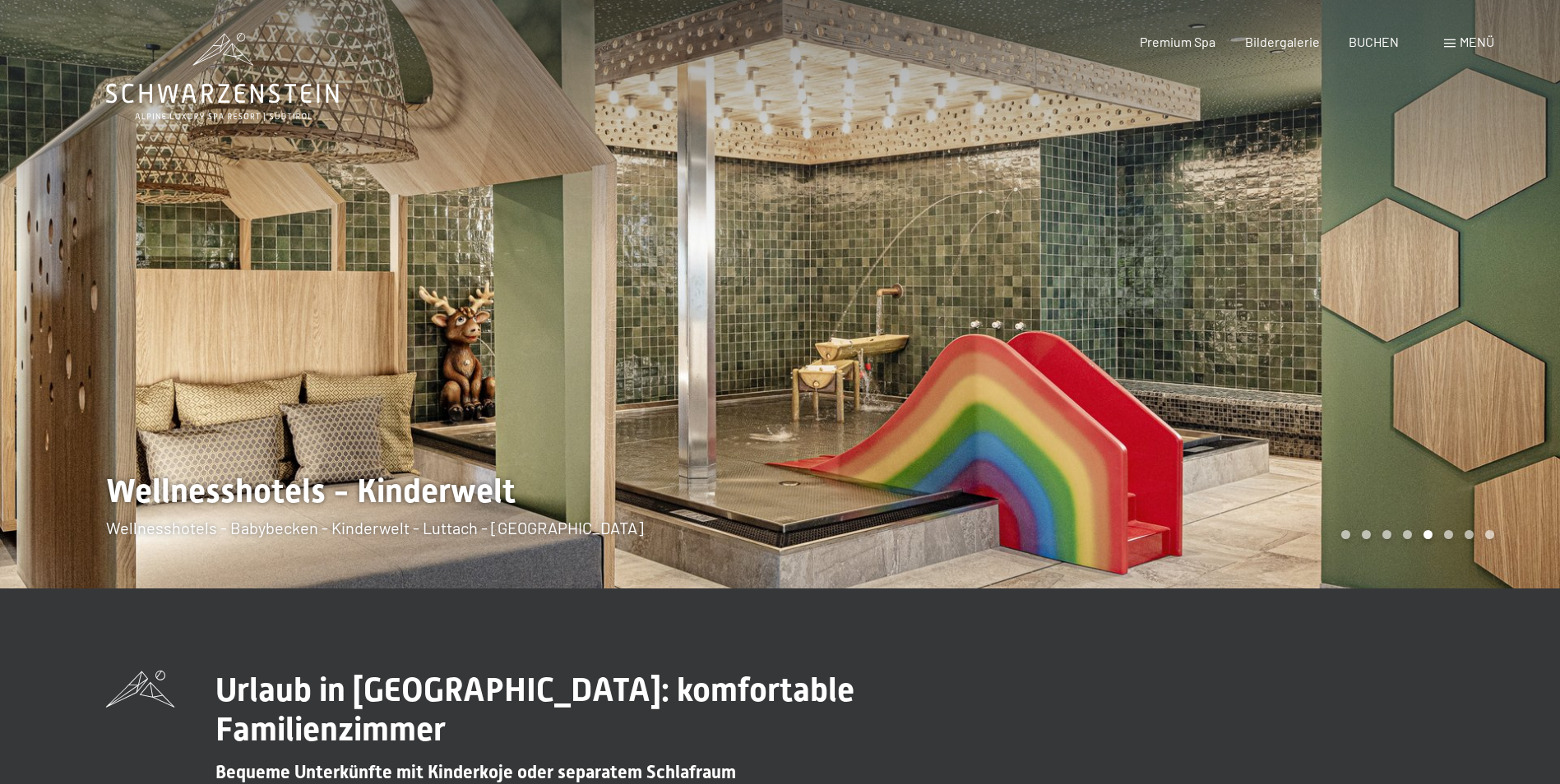
click at [1348, 375] on div at bounding box center [1170, 294] width 780 height 589
